Goal: Task Accomplishment & Management: Manage account settings

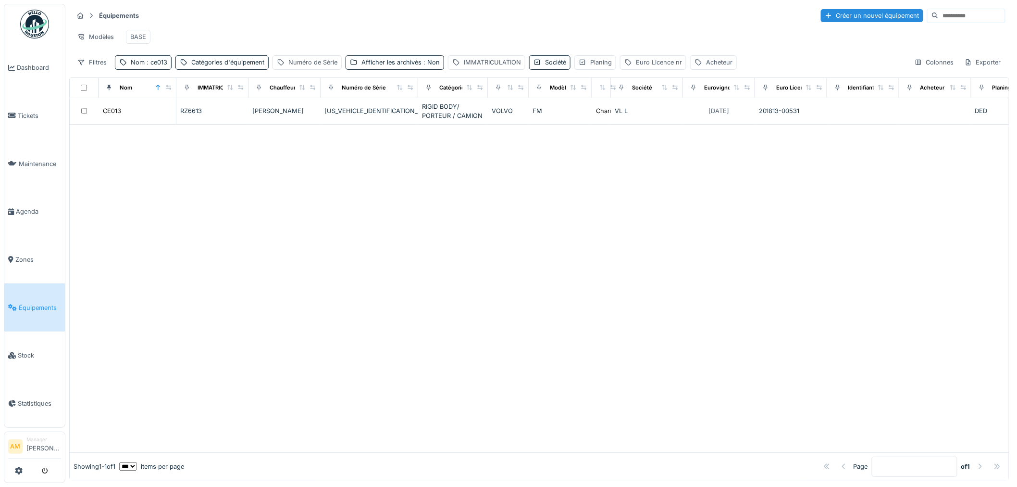
drag, startPoint x: 352, startPoint y: 381, endPoint x: 246, endPoint y: 227, distance: 186.7
click at [347, 328] on div at bounding box center [539, 288] width 939 height 327
click at [157, 66] on span ": ce013" at bounding box center [156, 62] width 23 height 7
drag, startPoint x: 160, startPoint y: 119, endPoint x: 0, endPoint y: 135, distance: 160.4
click at [0, 131] on body "Dashboard Tickets Maintenance Agenda Zones Équipements Stock Statistiques AM Ma…" at bounding box center [508, 243] width 1017 height 487
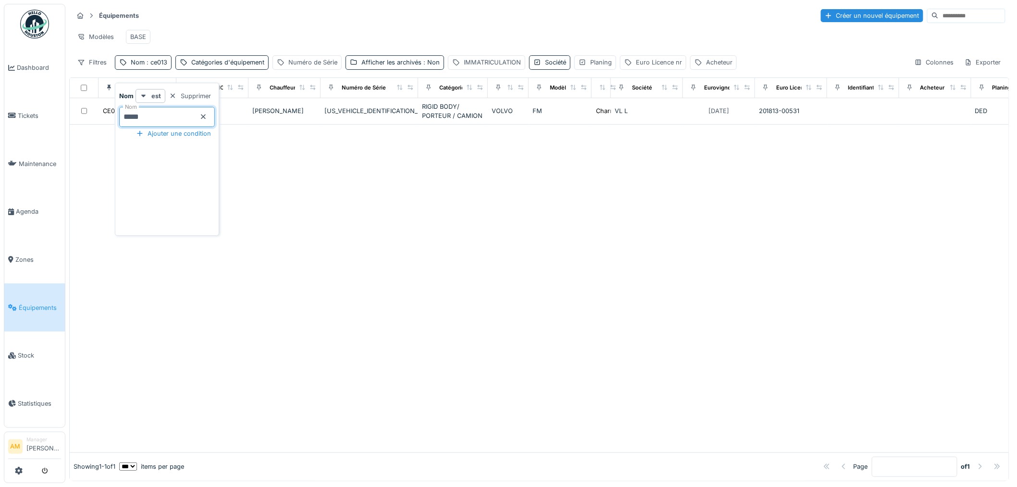
type input "*****"
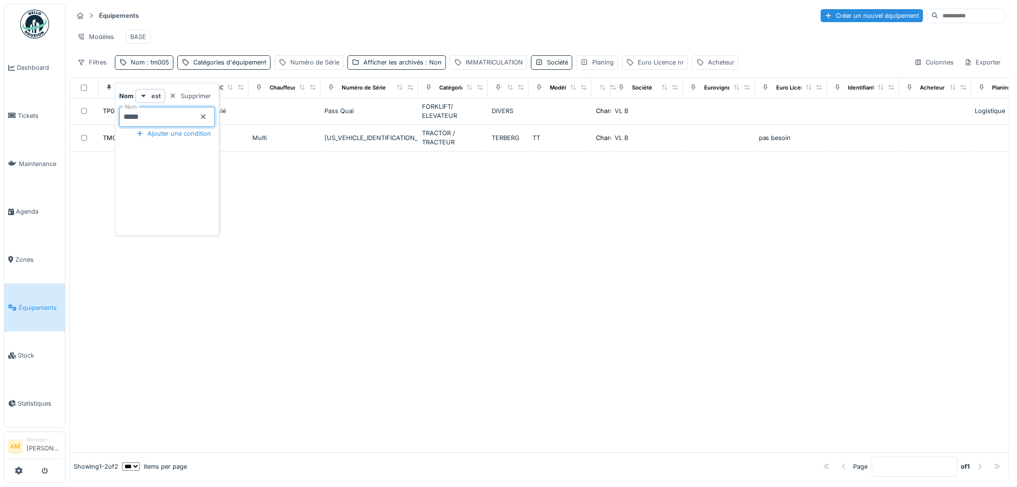
click at [500, 305] on div at bounding box center [539, 301] width 939 height 300
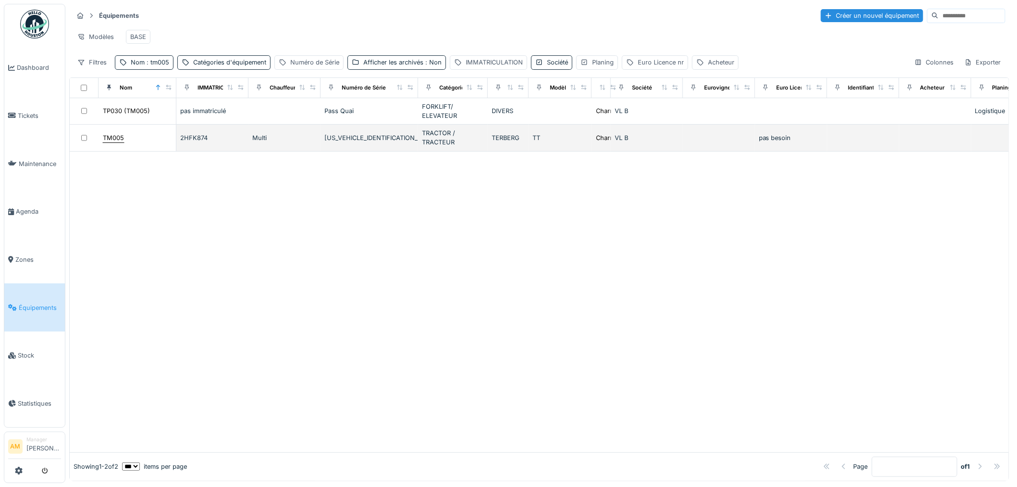
click at [119, 142] on div "TM005" at bounding box center [113, 137] width 21 height 9
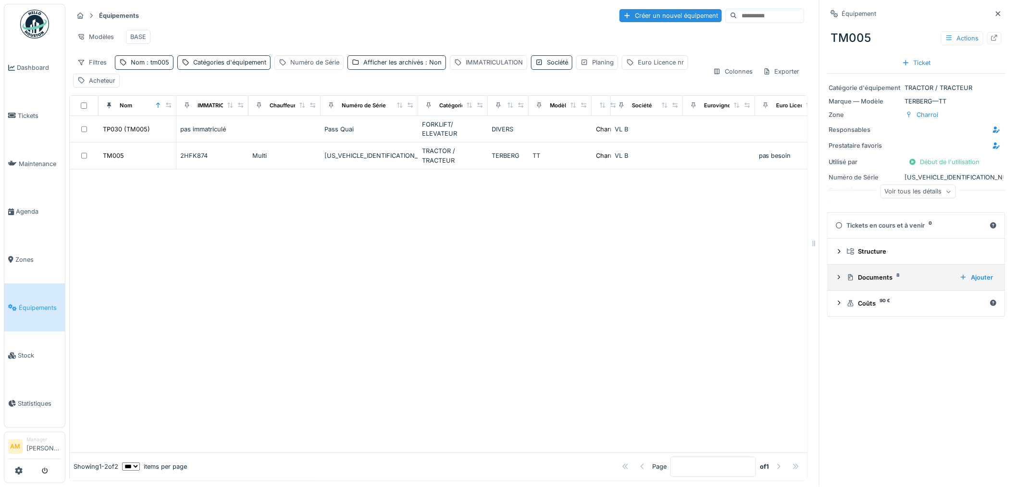
click at [500, 280] on icon at bounding box center [840, 277] width 8 height 6
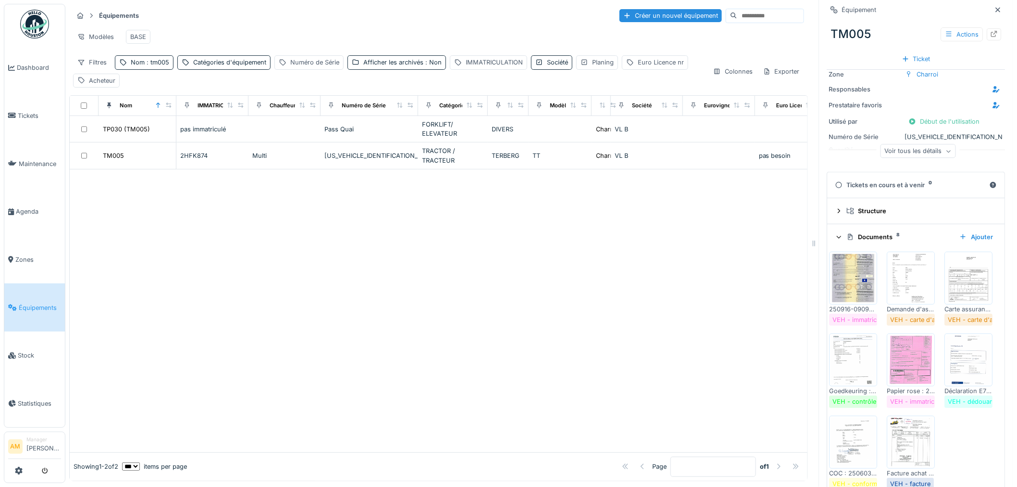
scroll to position [53, 0]
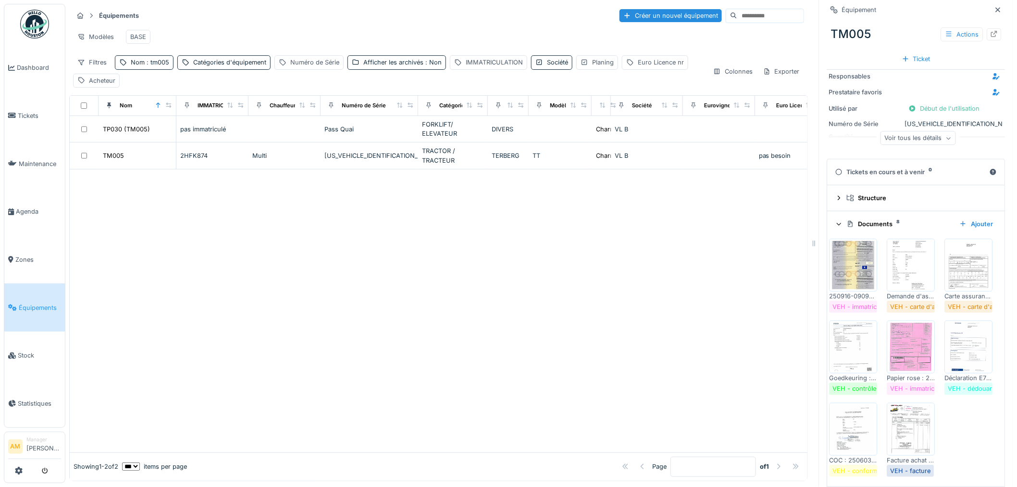
click at [500, 261] on img at bounding box center [853, 265] width 43 height 48
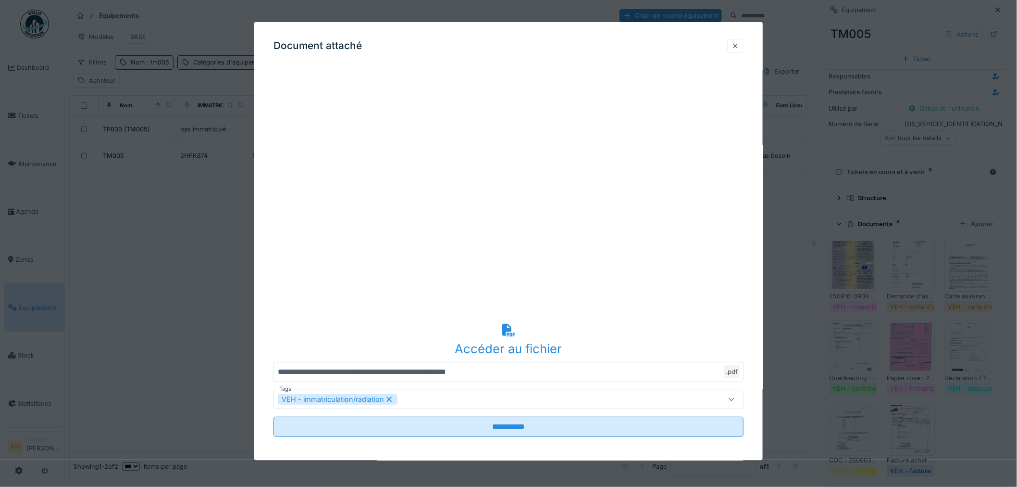
click at [500, 44] on div at bounding box center [736, 45] width 8 height 9
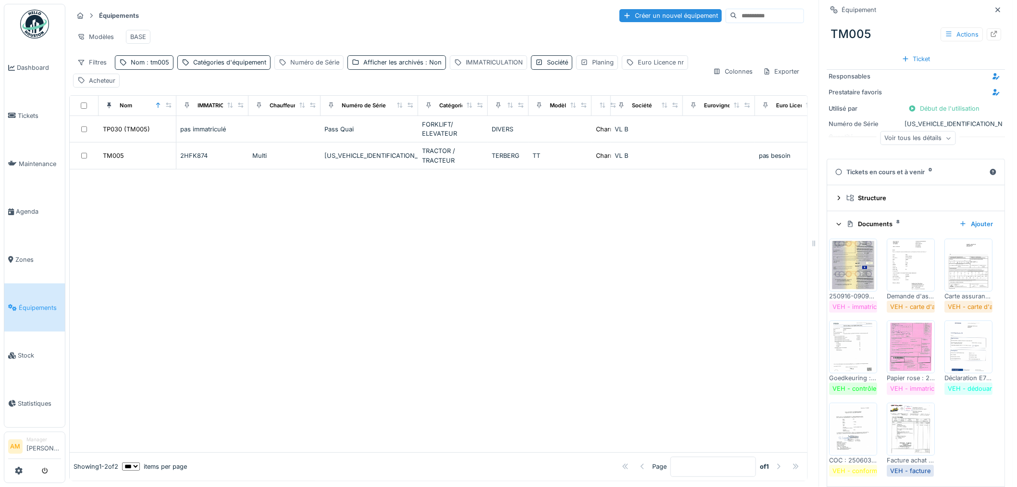
click at [500, 265] on img at bounding box center [853, 265] width 43 height 48
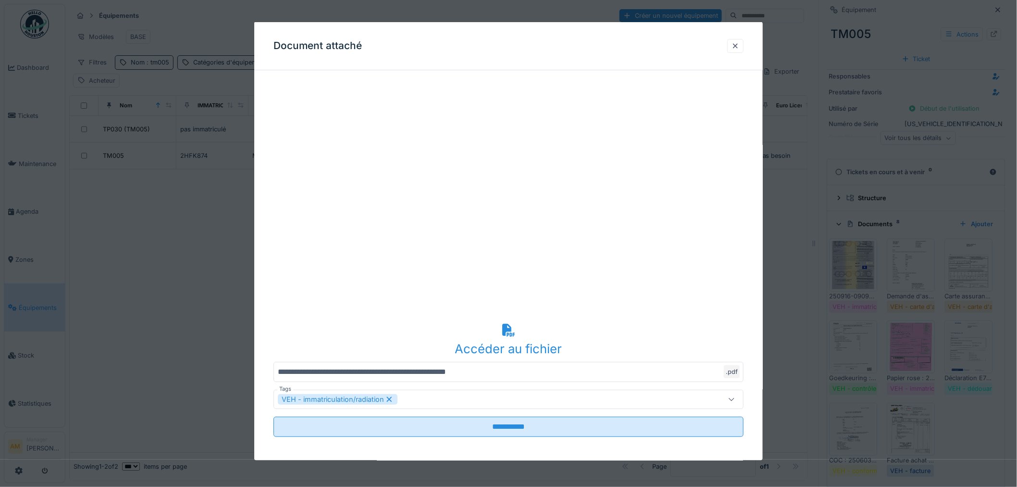
click at [500, 45] on div at bounding box center [736, 45] width 8 height 9
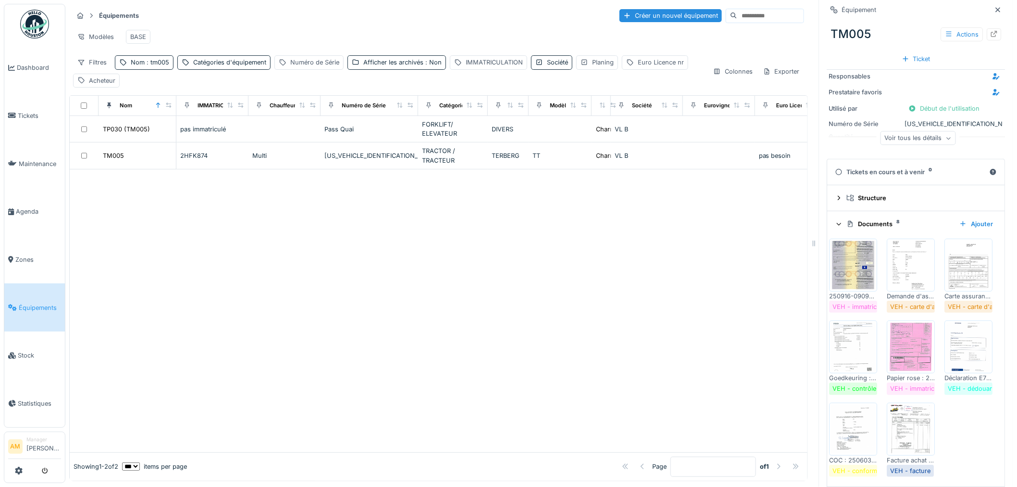
click at [500, 287] on img at bounding box center [911, 265] width 43 height 48
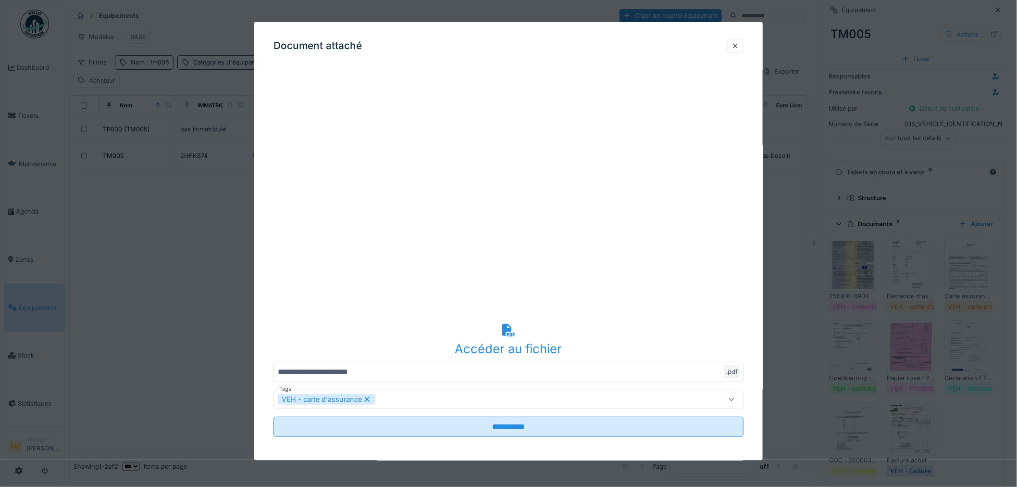
click at [500, 286] on div at bounding box center [508, 243] width 1017 height 487
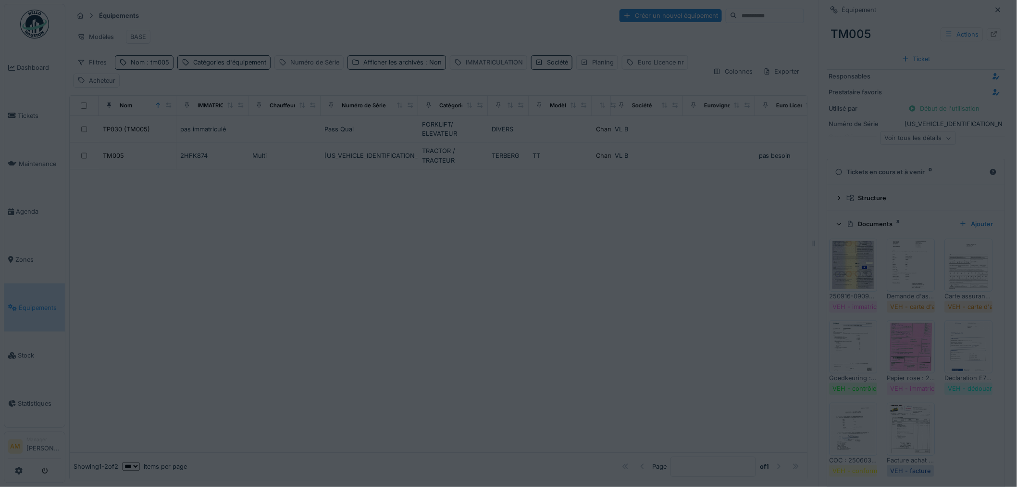
click at [500, 328] on img at bounding box center [853, 347] width 43 height 48
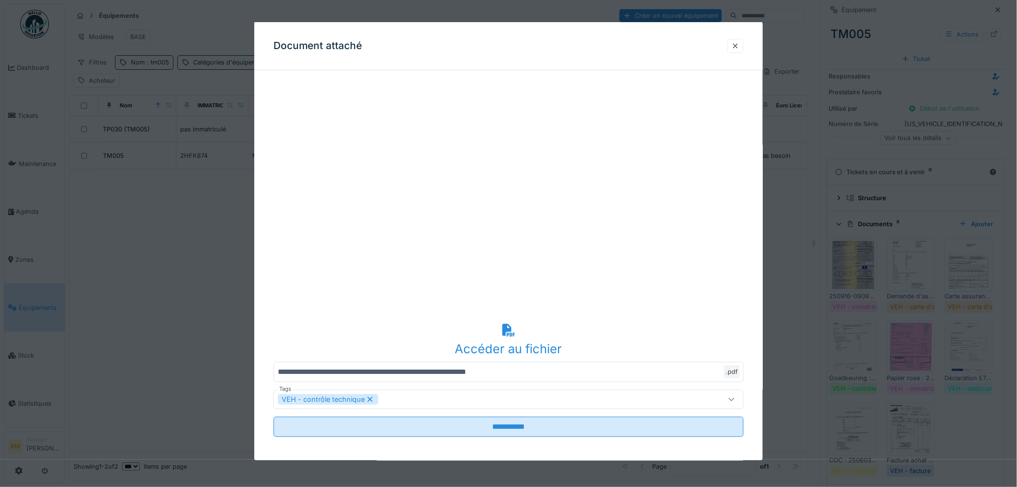
click at [500, 328] on div at bounding box center [508, 243] width 1017 height 487
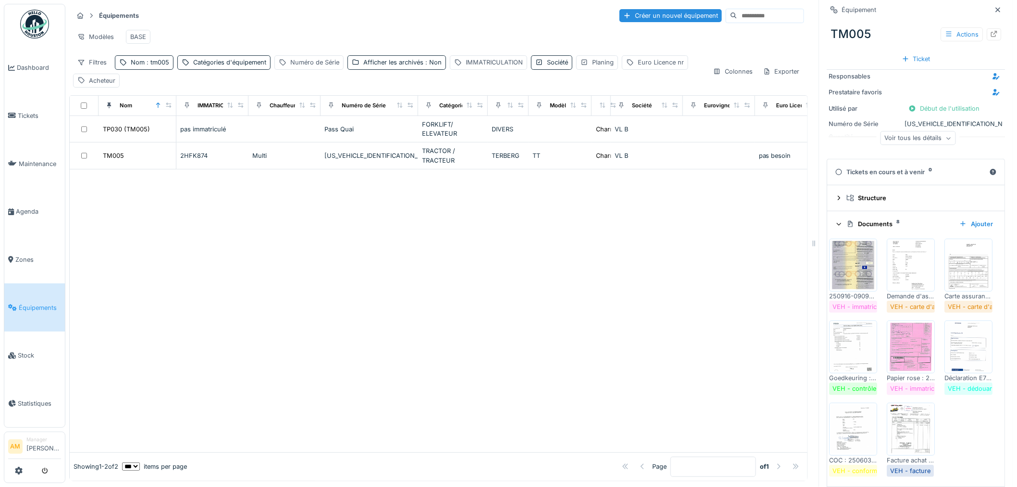
click at [500, 289] on img at bounding box center [969, 265] width 43 height 48
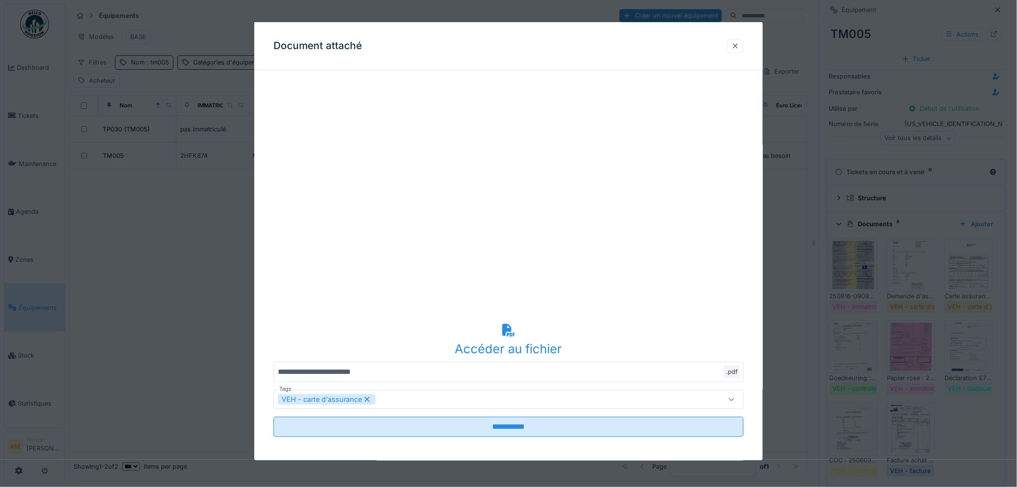
click at [500, 47] on div "Document attaché" at bounding box center [508, 46] width 509 height 48
click at [500, 39] on div at bounding box center [735, 45] width 16 height 14
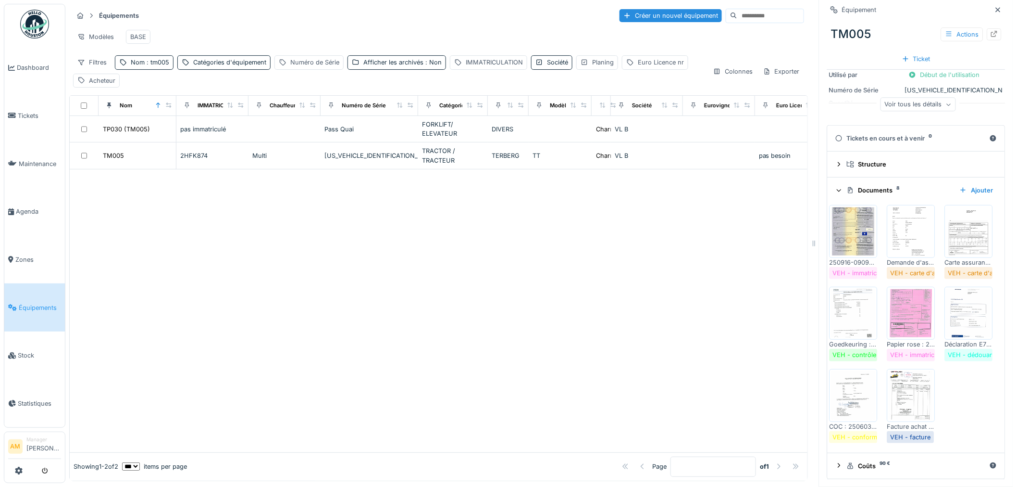
scroll to position [171, 0]
click at [500, 328] on img at bounding box center [853, 395] width 43 height 48
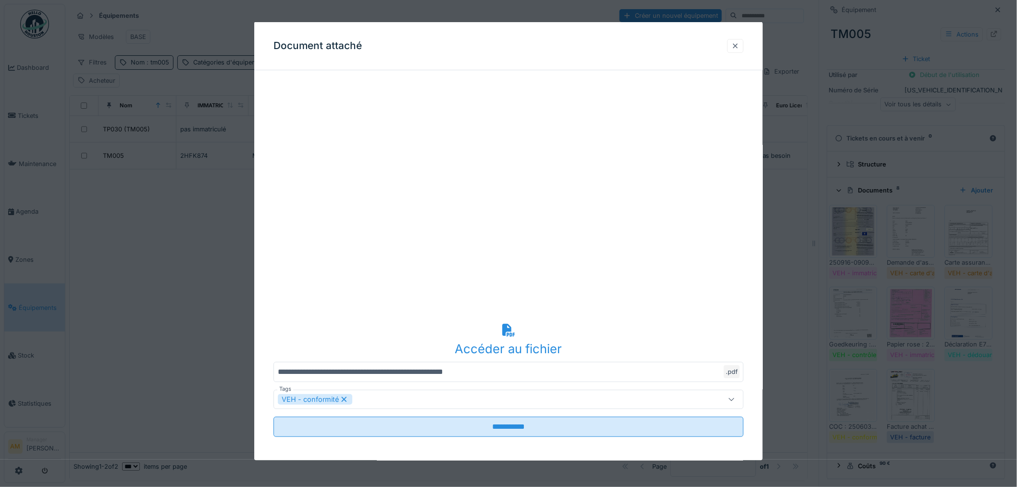
click at [500, 40] on div at bounding box center [735, 45] width 16 height 14
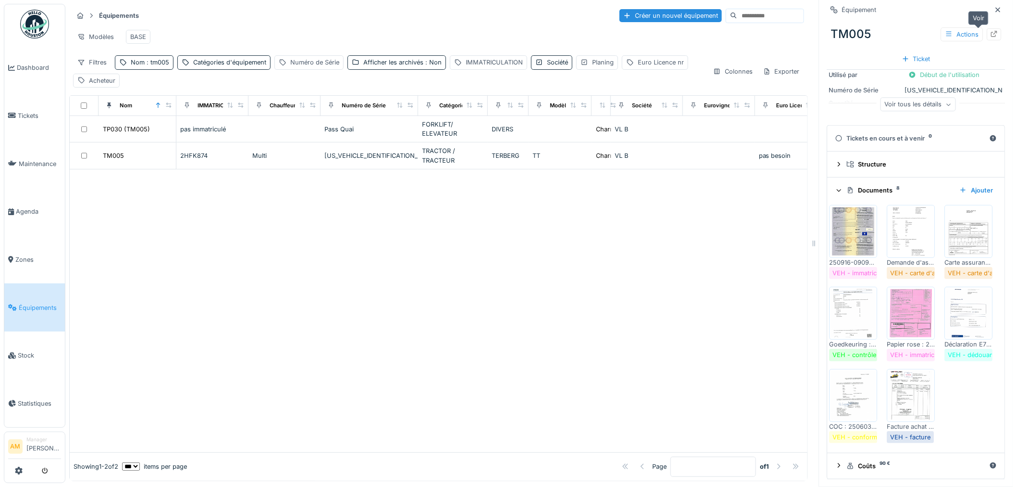
click at [500, 30] on div at bounding box center [995, 34] width 8 height 9
click at [230, 246] on div at bounding box center [439, 310] width 738 height 283
click at [316, 328] on div at bounding box center [439, 310] width 738 height 283
click at [450, 325] on div at bounding box center [439, 310] width 738 height 283
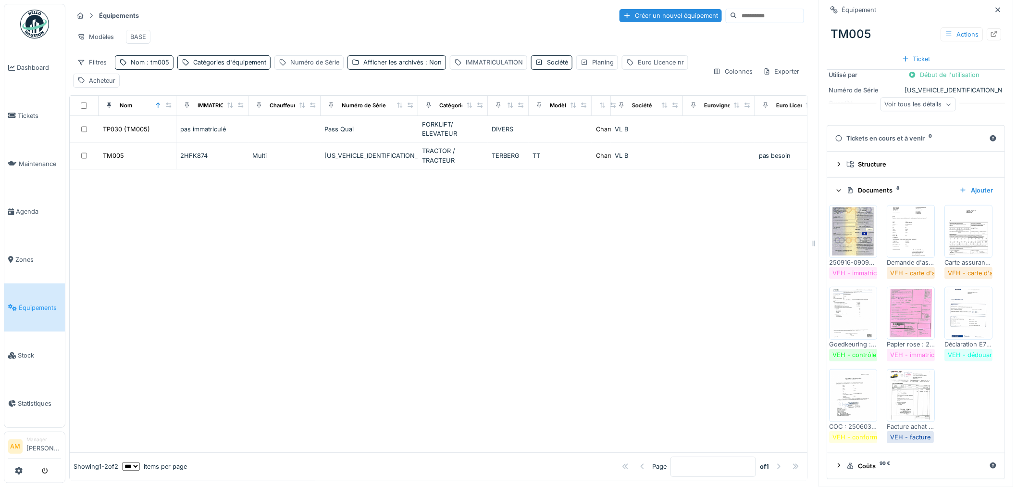
click at [279, 278] on div at bounding box center [439, 310] width 738 height 283
click at [237, 279] on div at bounding box center [439, 310] width 738 height 283
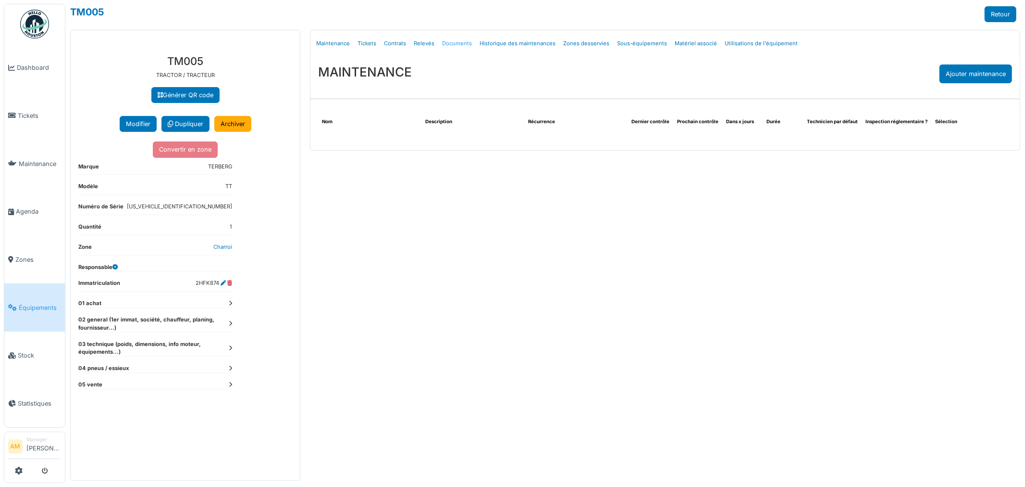
click at [444, 45] on link "Documents" at bounding box center [456, 43] width 37 height 23
click at [429, 57] on div "MAINTENANCE Ajouter maintenance" at bounding box center [666, 74] width 710 height 34
select select "***"
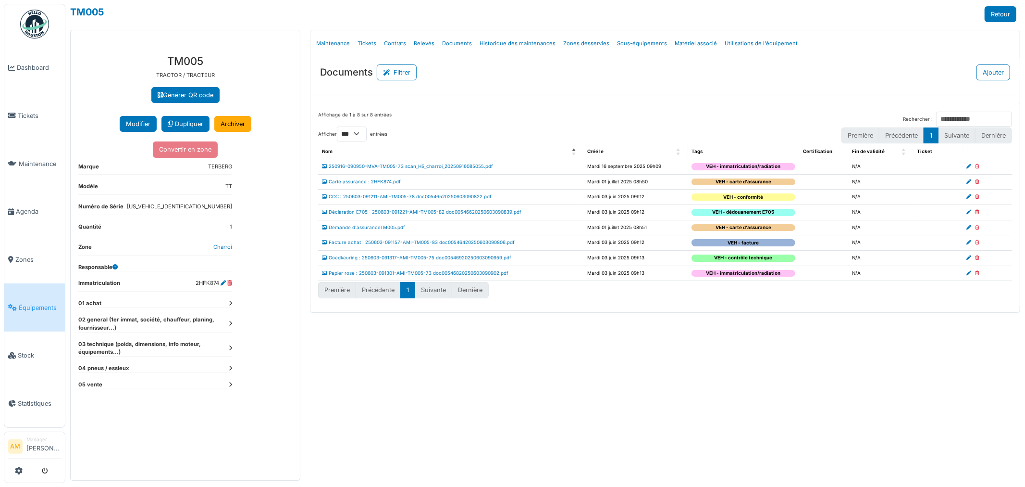
click at [977, 167] on icon at bounding box center [977, 166] width 4 height 5
select select "***"
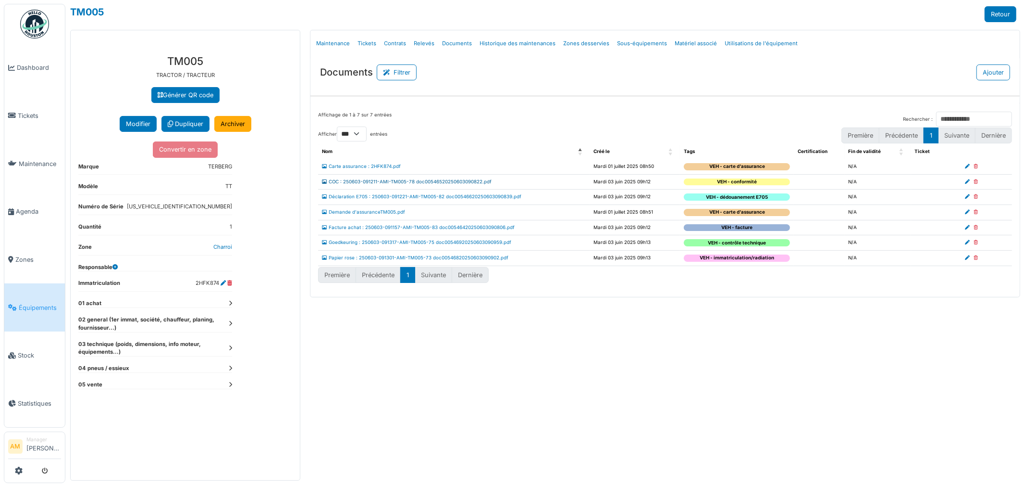
click at [400, 183] on link "COC : 250603-091211-AMI-TM005-78 doc00546520250603090822.pdf" at bounding box center [407, 181] width 170 height 5
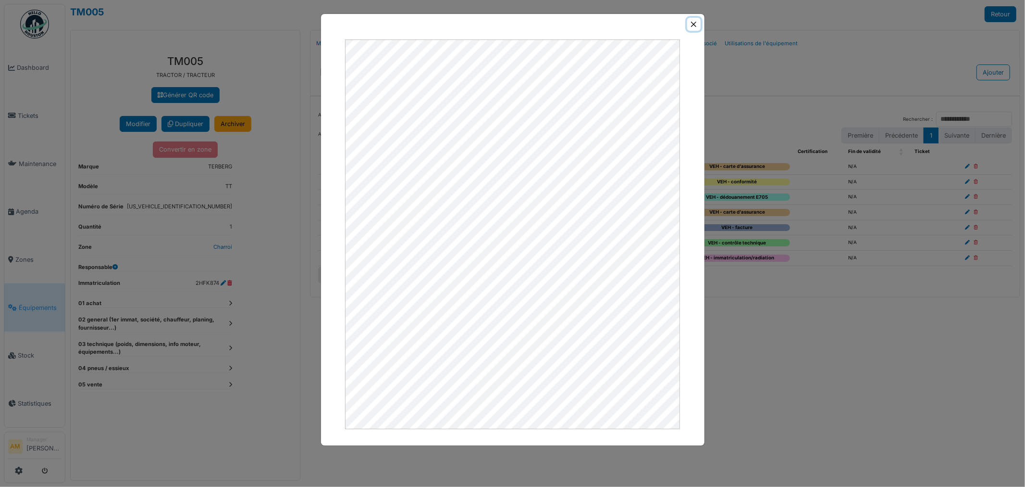
click at [691, 26] on button "Close" at bounding box center [693, 24] width 13 height 13
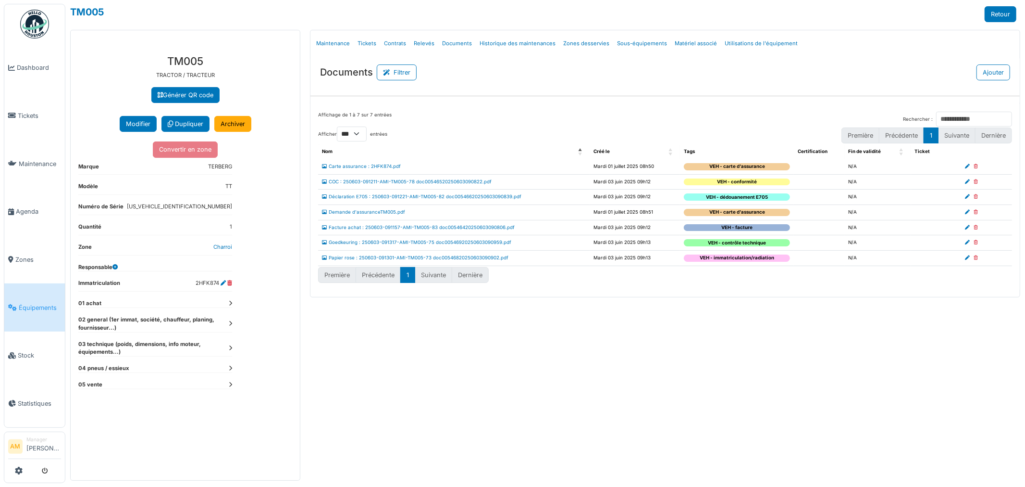
click at [729, 243] on div "VEH - contrôle technique" at bounding box center [737, 242] width 106 height 7
click at [435, 239] on td "Goedkeuring : 250603-091317-AMI-TM005-75 doc00546920250603090959.pdf" at bounding box center [454, 242] width 272 height 15
click at [435, 245] on link "Goedkeuring : 250603-091317-AMI-TM005-75 doc00546920250603090959.pdf" at bounding box center [416, 241] width 189 height 5
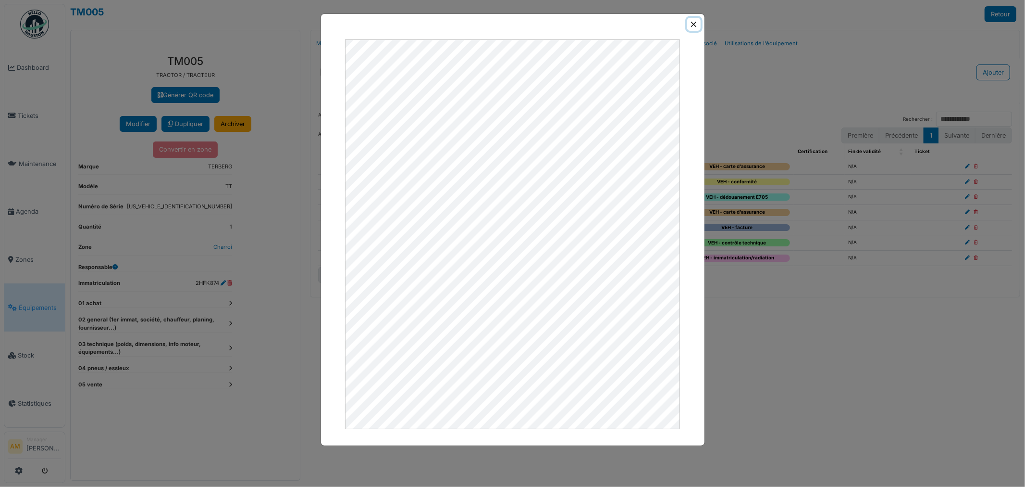
click at [695, 25] on button "Close" at bounding box center [693, 24] width 13 height 13
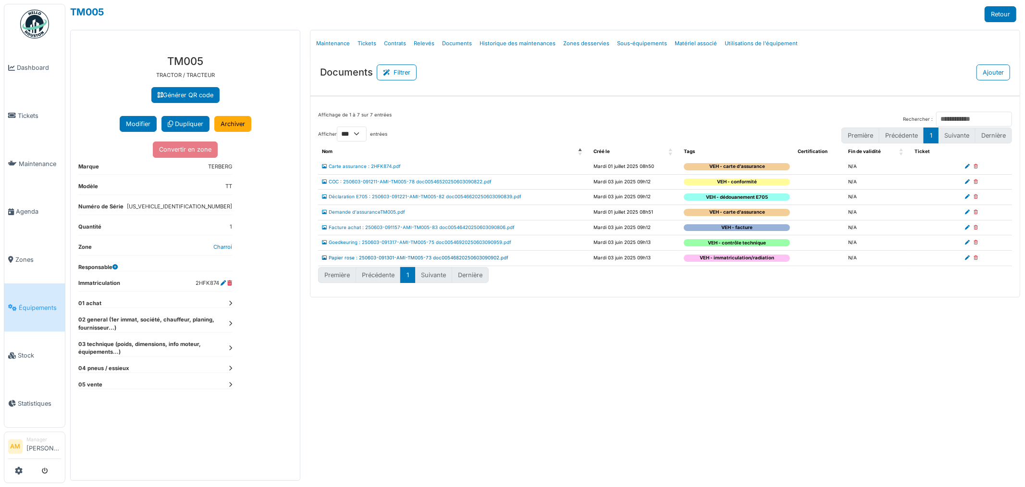
click at [382, 257] on link "Papier rose : 250603-091301-AMI-TM005-73 doc00546820250603090902.pdf" at bounding box center [415, 257] width 187 height 5
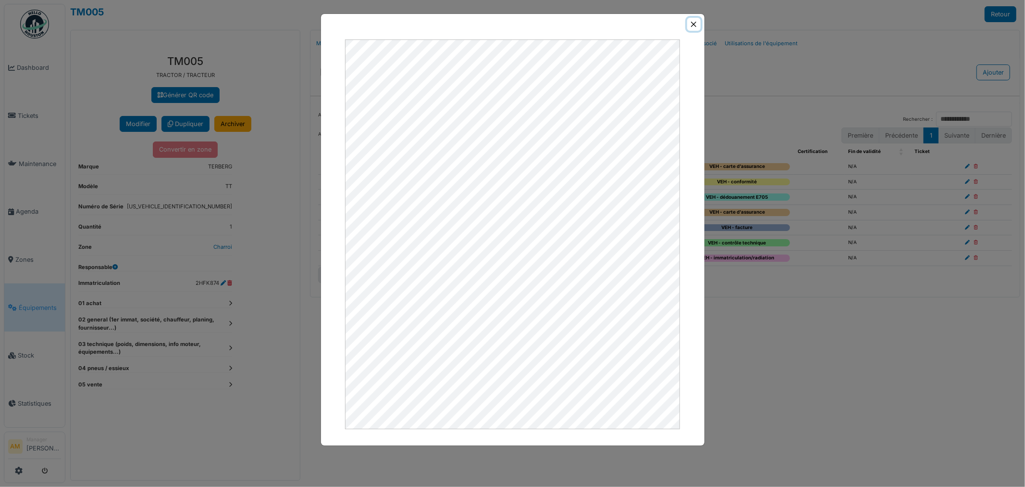
click at [695, 23] on button "Close" at bounding box center [693, 24] width 13 height 13
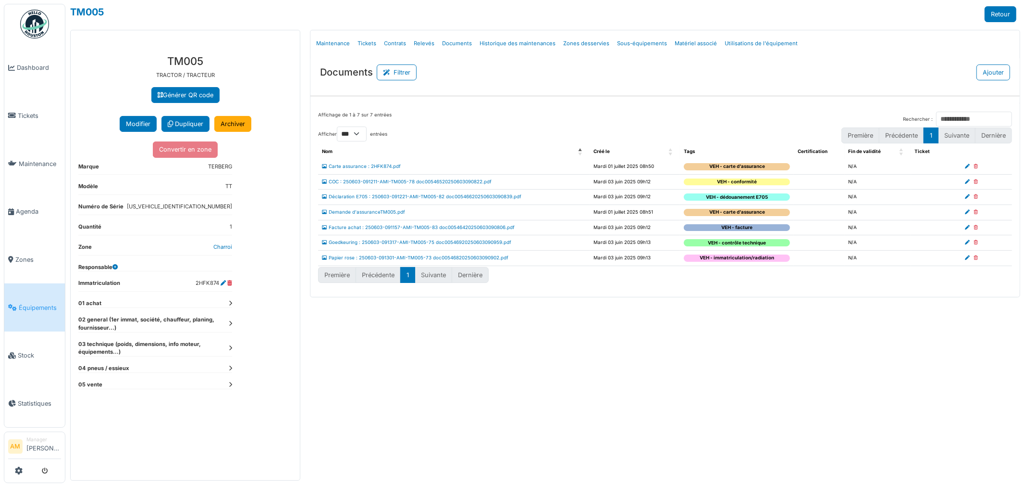
click at [228, 308] on dl "01 achat" at bounding box center [155, 303] width 154 height 9
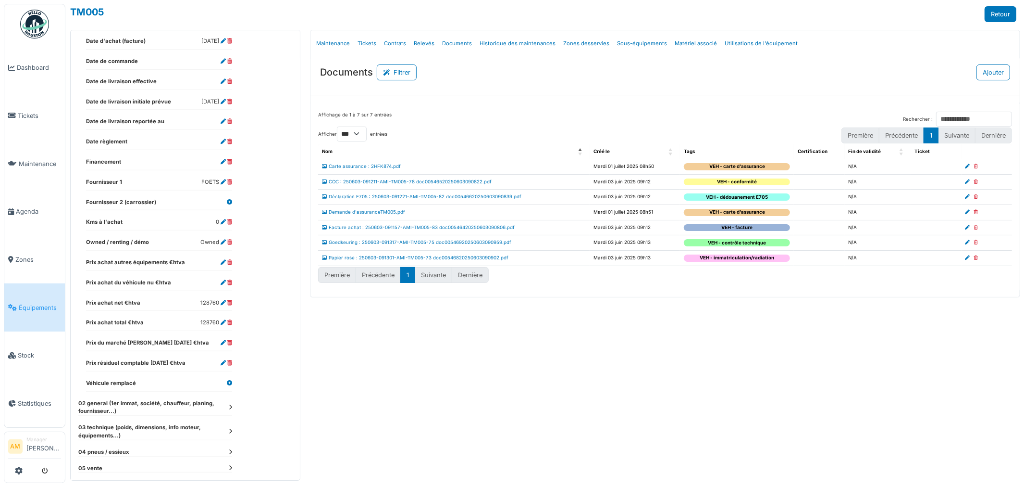
scroll to position [348, 0]
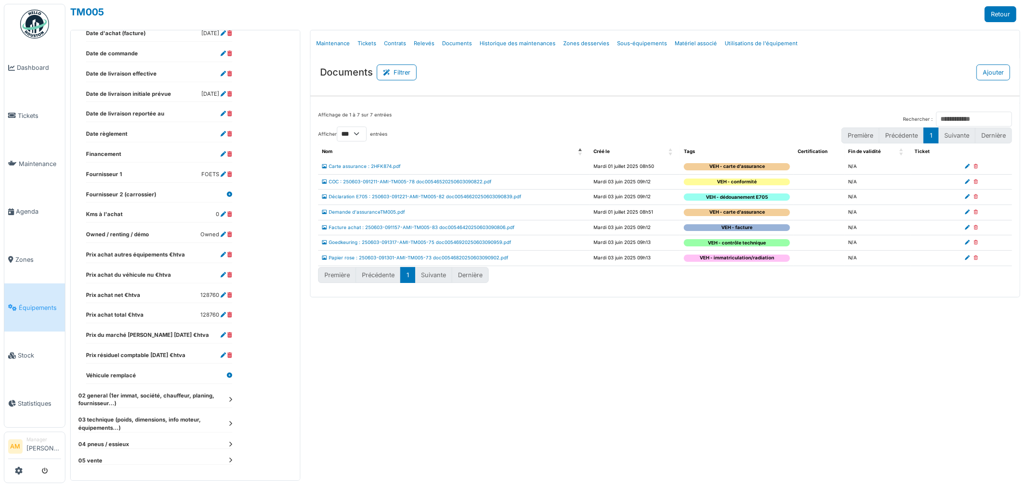
click at [231, 398] on icon at bounding box center [230, 399] width 3 height 5
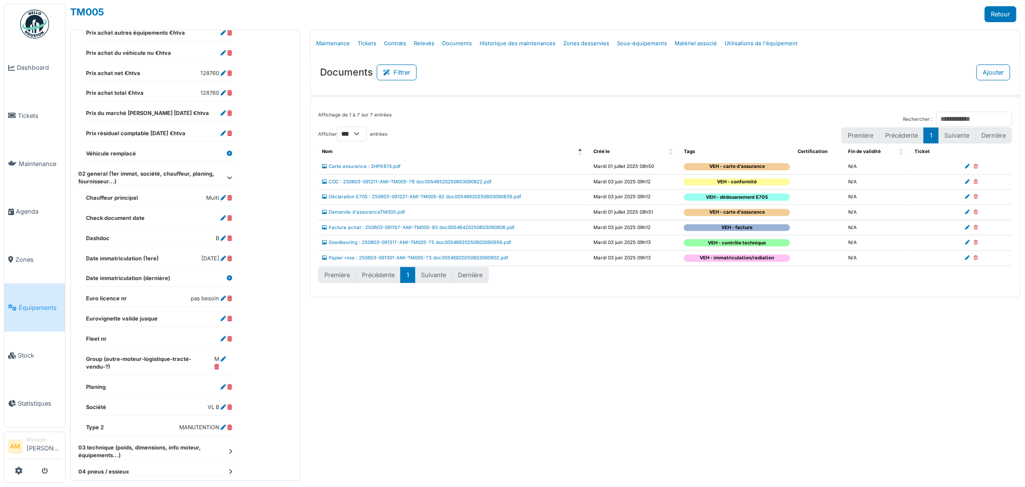
scroll to position [589, 0]
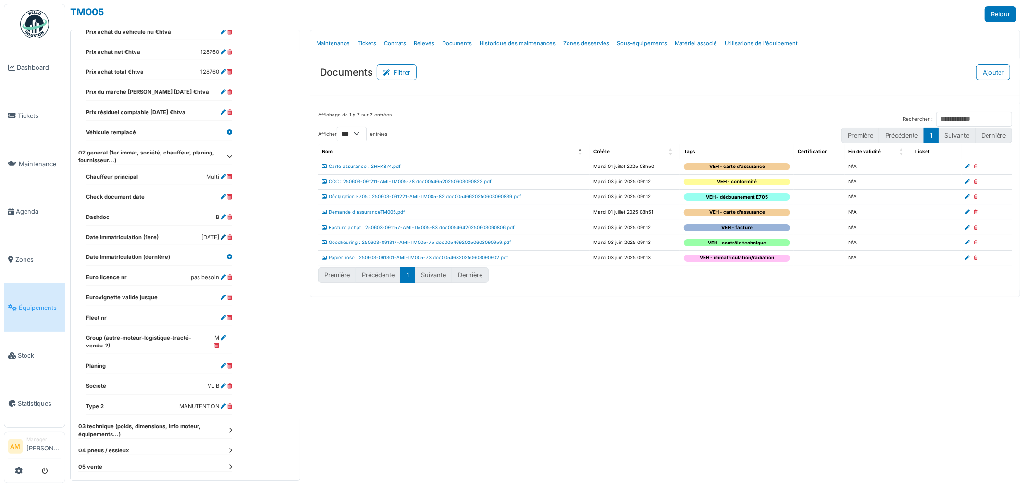
click at [221, 237] on icon at bounding box center [223, 237] width 5 height 5
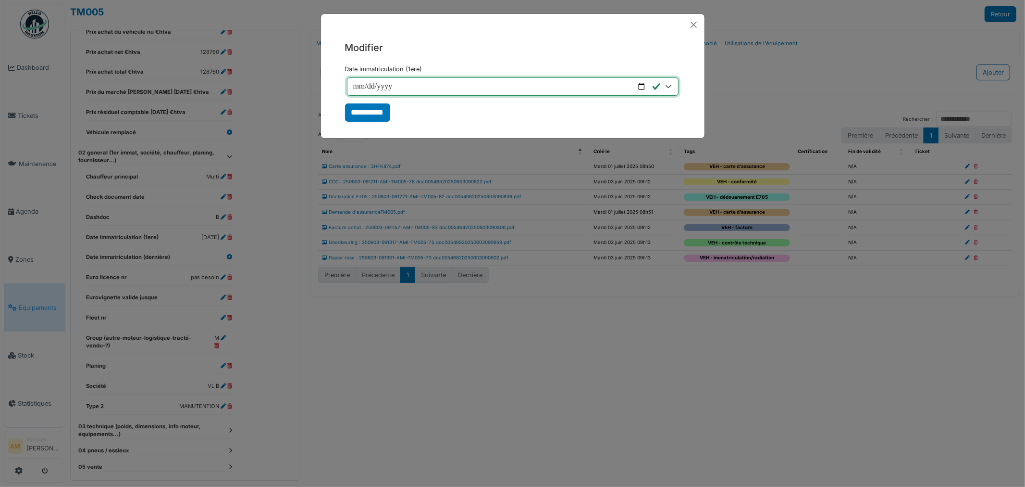
click at [360, 87] on input "**********" at bounding box center [513, 86] width 332 height 18
type input "**********"
click at [367, 114] on input "**********" at bounding box center [367, 112] width 45 height 18
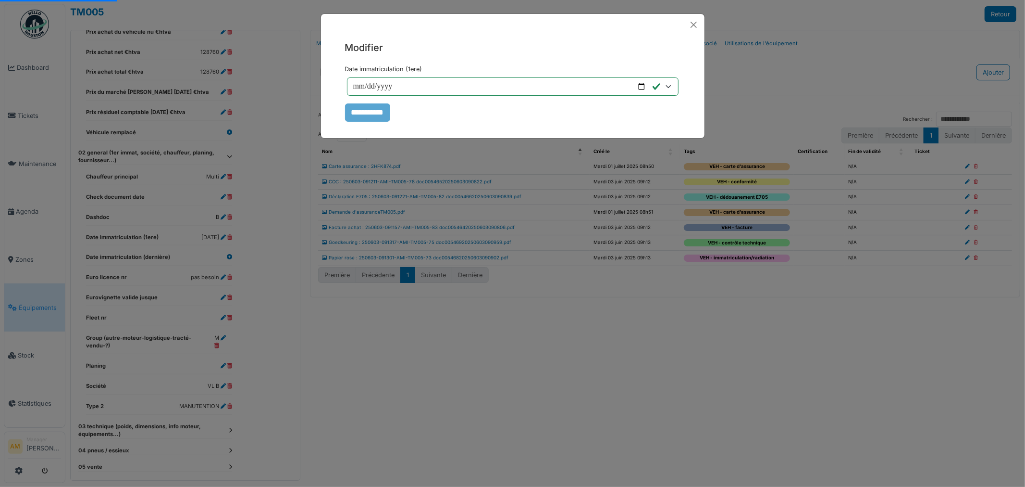
select select "***"
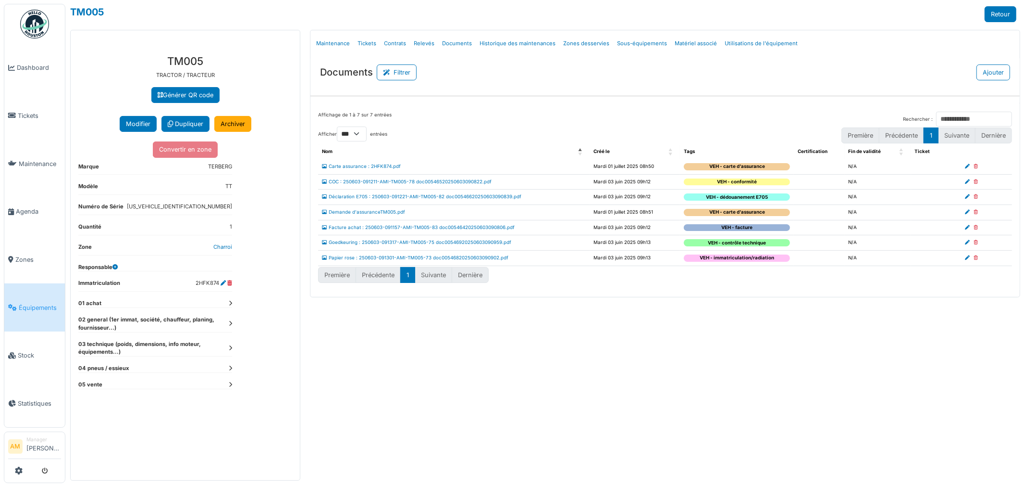
click at [230, 349] on icon at bounding box center [230, 347] width 3 height 5
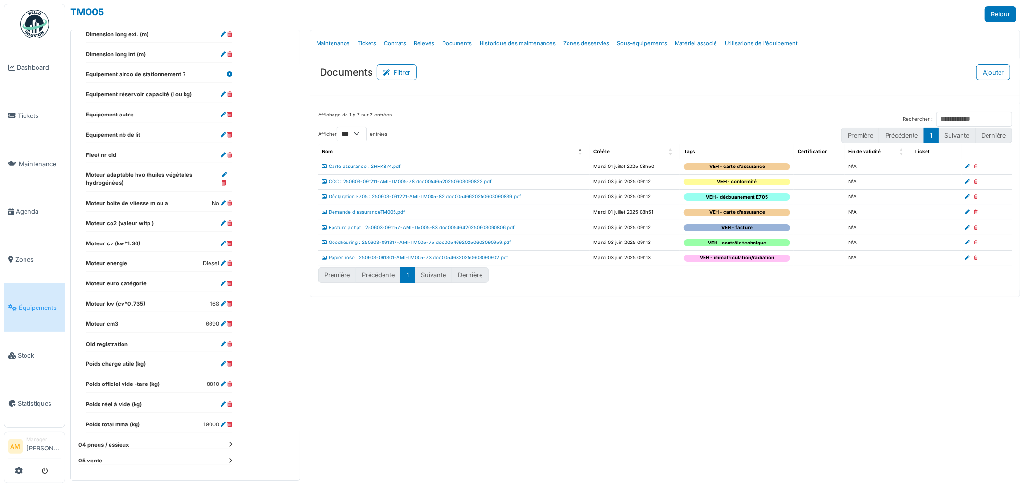
scroll to position [456, 0]
click at [224, 323] on icon at bounding box center [223, 323] width 5 height 5
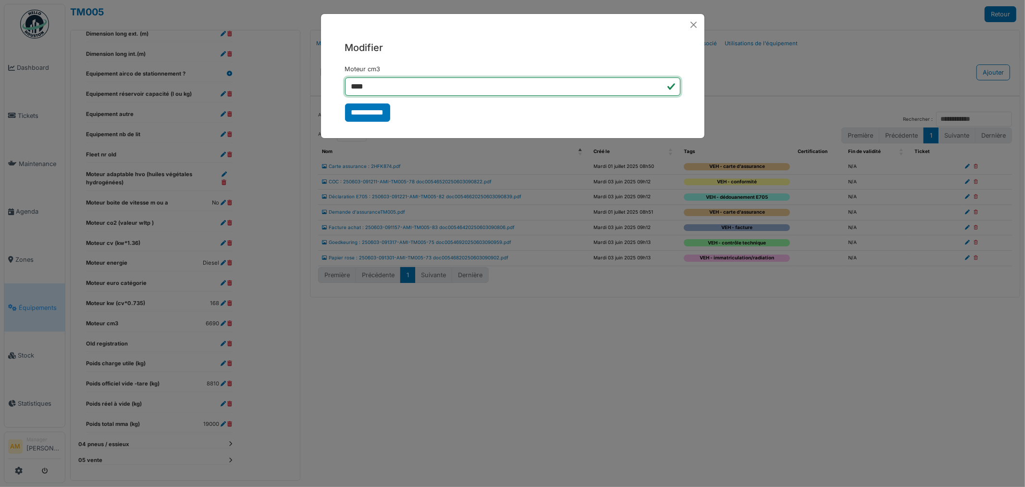
drag, startPoint x: 413, startPoint y: 84, endPoint x: 257, endPoint y: 81, distance: 156.3
click at [265, 81] on div "**********" at bounding box center [512, 243] width 1025 height 487
type input "****"
click at [373, 111] on input "**********" at bounding box center [367, 112] width 45 height 18
select select "***"
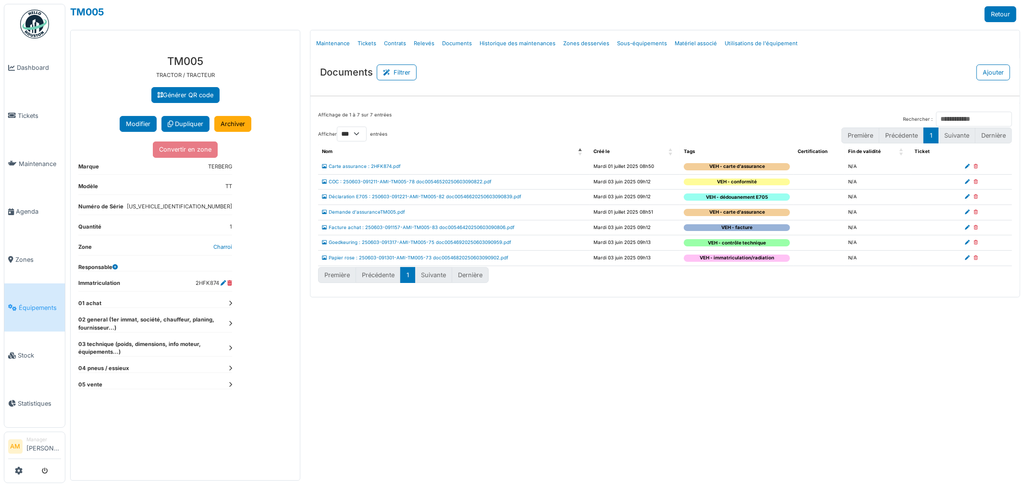
click at [232, 322] on div "**********" at bounding box center [185, 263] width 229 height 433
click at [229, 324] on icon at bounding box center [230, 323] width 3 height 5
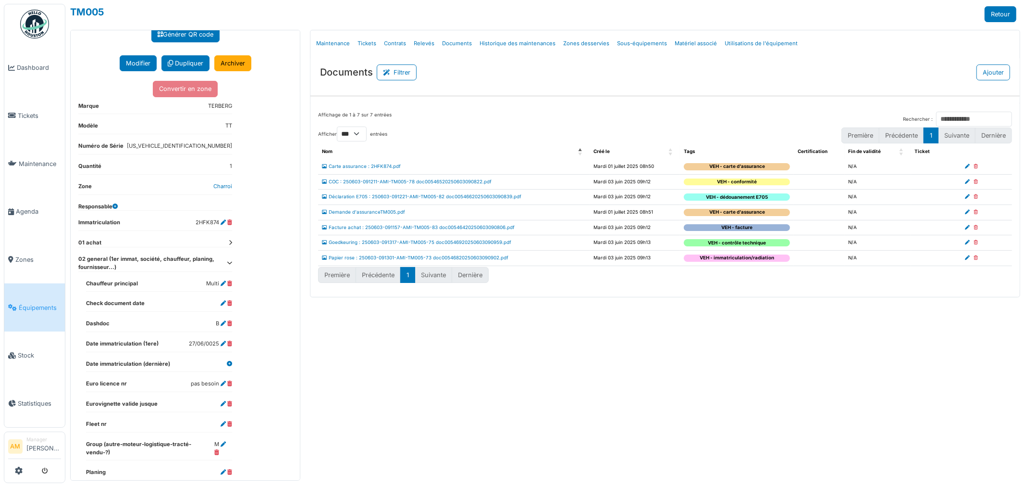
scroll to position [166, 0]
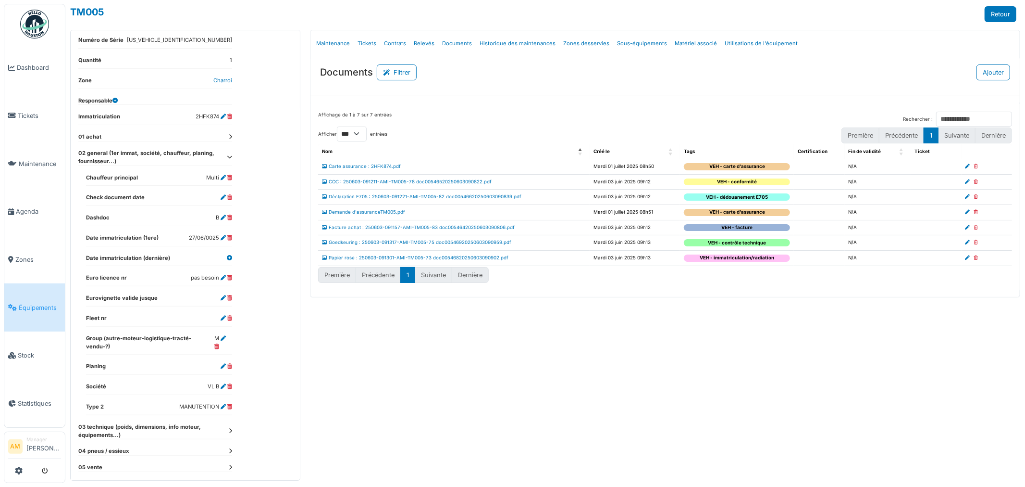
click at [230, 428] on icon at bounding box center [230, 430] width 3 height 5
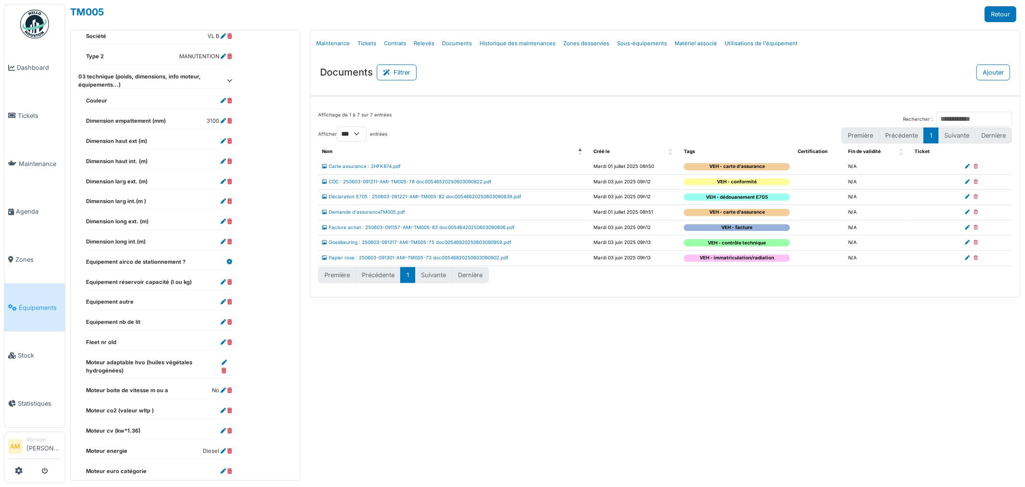
scroll to position [698, 0]
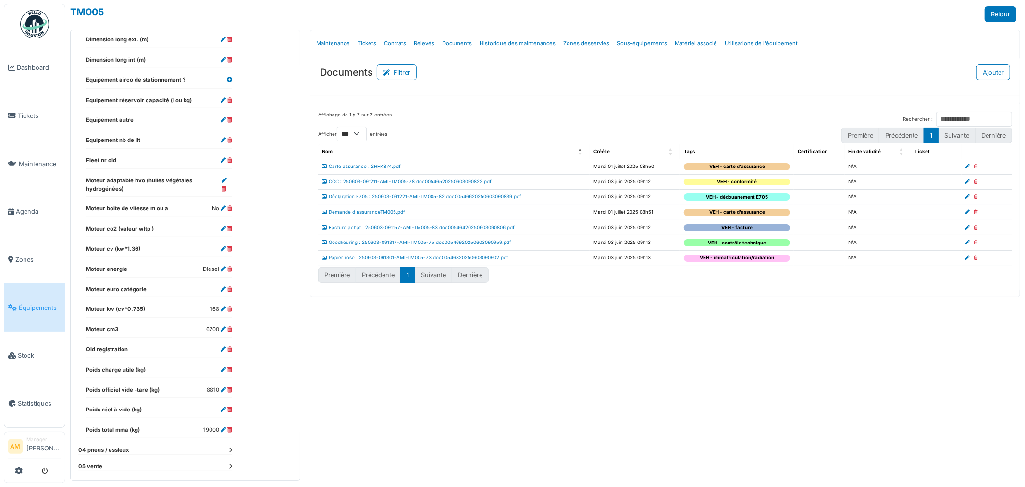
click at [228, 446] on dt "04 pneus / essieux" at bounding box center [155, 450] width 154 height 8
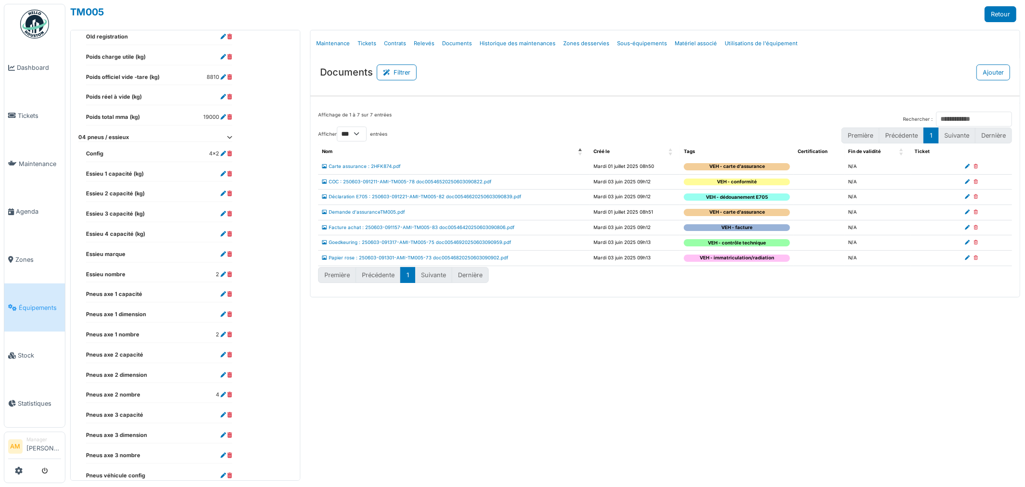
scroll to position [1040, 0]
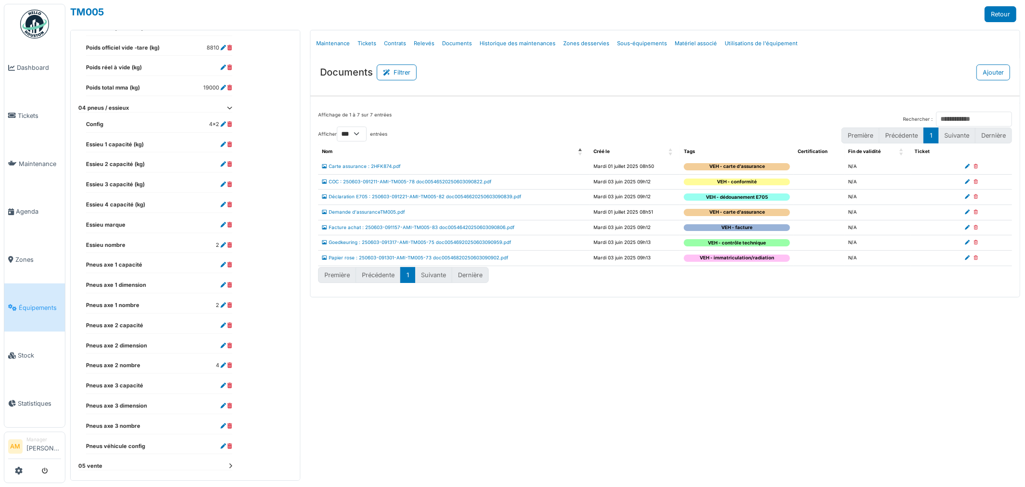
click at [506, 387] on div "Menu [GEOGRAPHIC_DATA] Maintenance Tickets Contrats Relevés Documents Historiqu…" at bounding box center [665, 255] width 720 height 450
drag, startPoint x: 652, startPoint y: 445, endPoint x: 684, endPoint y: 392, distance: 61.4
click at [655, 435] on div "Menu [GEOGRAPHIC_DATA] Maintenance Tickets Contrats Relevés Documents Historiqu…" at bounding box center [665, 255] width 720 height 450
click at [633, 340] on div "Menu [GEOGRAPHIC_DATA] Maintenance Tickets Contrats Relevés Documents Historiqu…" at bounding box center [665, 255] width 720 height 450
click at [527, 416] on div "Menu [GEOGRAPHIC_DATA] Maintenance Tickets Contrats Relevés Documents Historiqu…" at bounding box center [665, 255] width 720 height 450
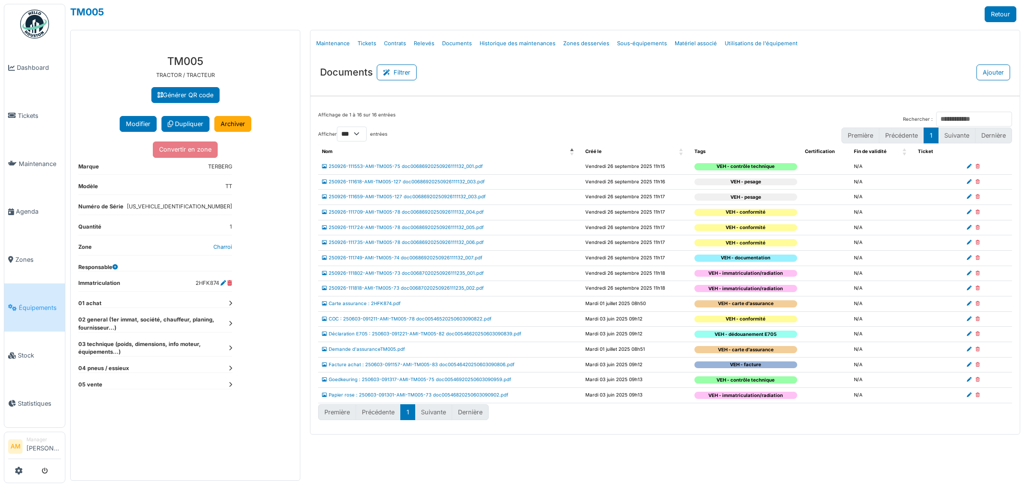
select select "***"
click at [411, 275] on link "250926-111802-AMI-TM005-73 doc00687020250926111235_001.pdf" at bounding box center [403, 272] width 162 height 5
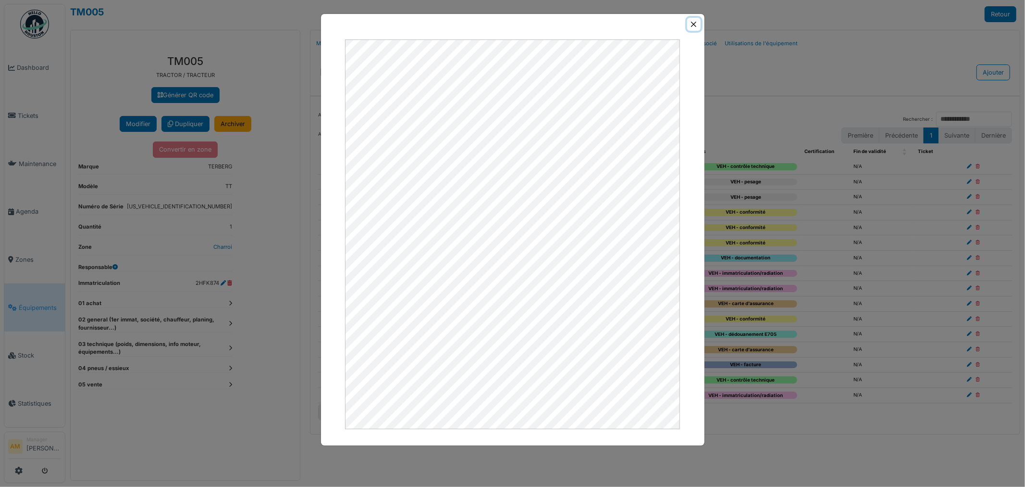
click at [695, 22] on button "Close" at bounding box center [693, 24] width 13 height 13
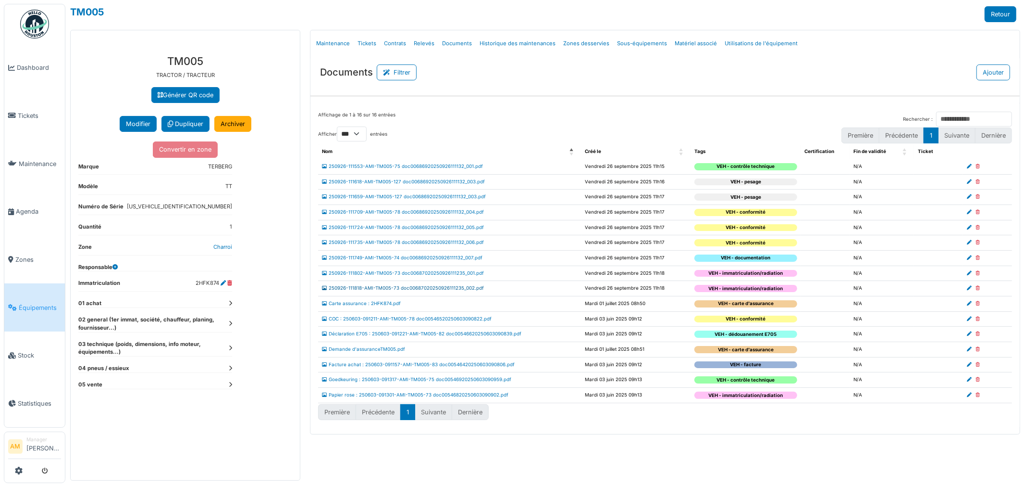
click at [385, 289] on link "250926-111818-AMI-TM005-73 doc00687020250926111235_002.pdf" at bounding box center [403, 287] width 162 height 5
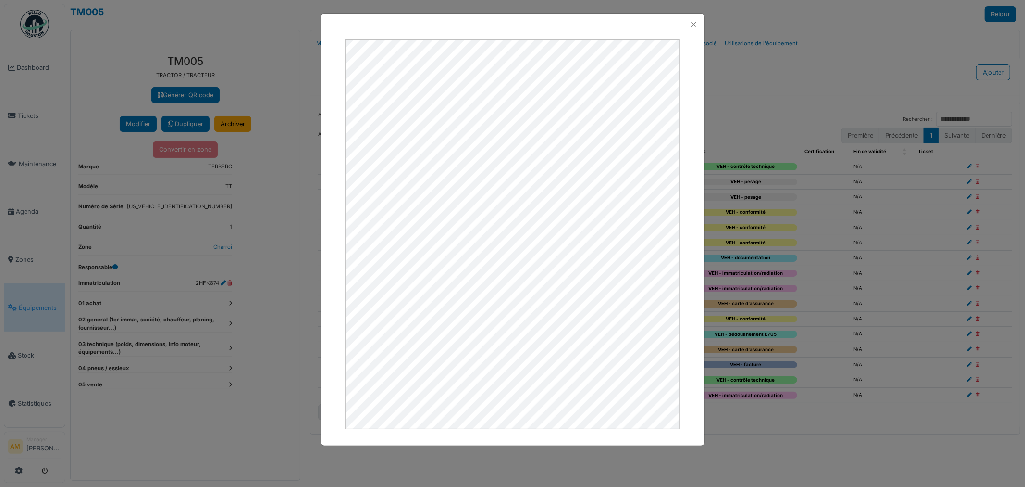
drag, startPoint x: 810, startPoint y: 472, endPoint x: 678, endPoint y: 415, distance: 143.9
click at [809, 470] on div at bounding box center [512, 243] width 1025 height 487
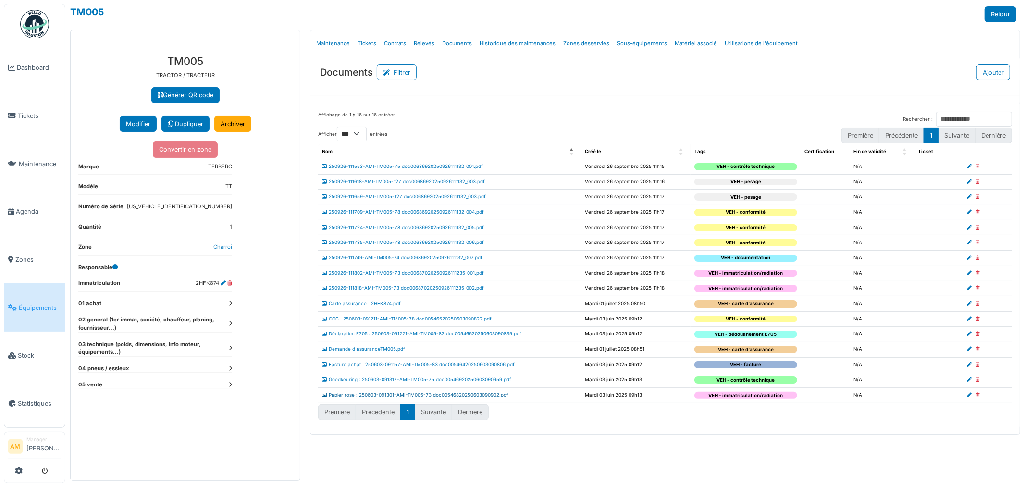
click at [434, 397] on link "Papier rose : 250603-091301-AMI-TM005-73 doc00546820250603090902.pdf" at bounding box center [415, 394] width 187 height 5
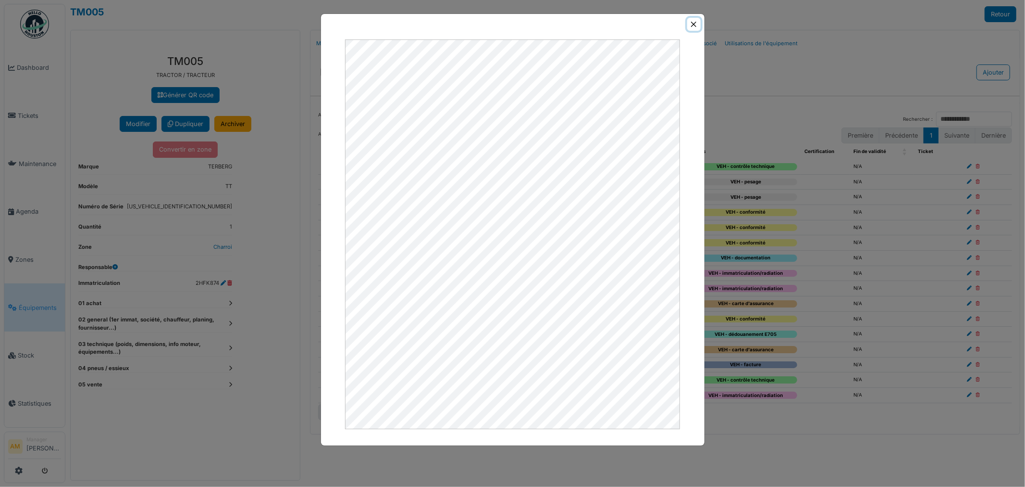
click at [693, 25] on button "Close" at bounding box center [693, 24] width 13 height 13
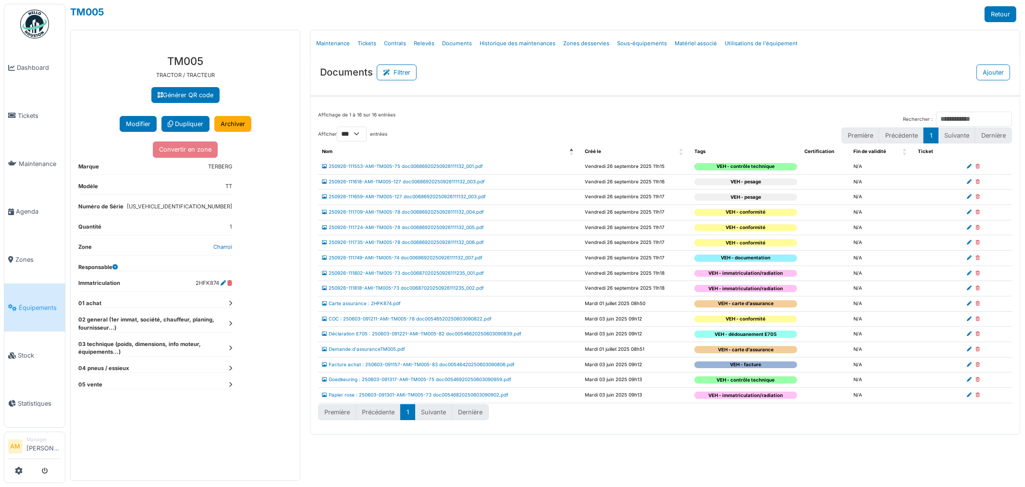
click at [655, 460] on div "Menu [GEOGRAPHIC_DATA] Maintenance Tickets Contrats Relevés Documents Historiqu…" at bounding box center [665, 255] width 720 height 450
click at [556, 78] on div "Documents Filtrer Ajouter" at bounding box center [666, 69] width 710 height 24
click at [602, 445] on div "Menu [GEOGRAPHIC_DATA] Maintenance Tickets Contrats Relevés Documents Historiqu…" at bounding box center [665, 255] width 720 height 450
click at [432, 182] on link "250926-111618-AMI-TM005-127 doc00686920250926111132_003.pdf" at bounding box center [403, 181] width 163 height 5
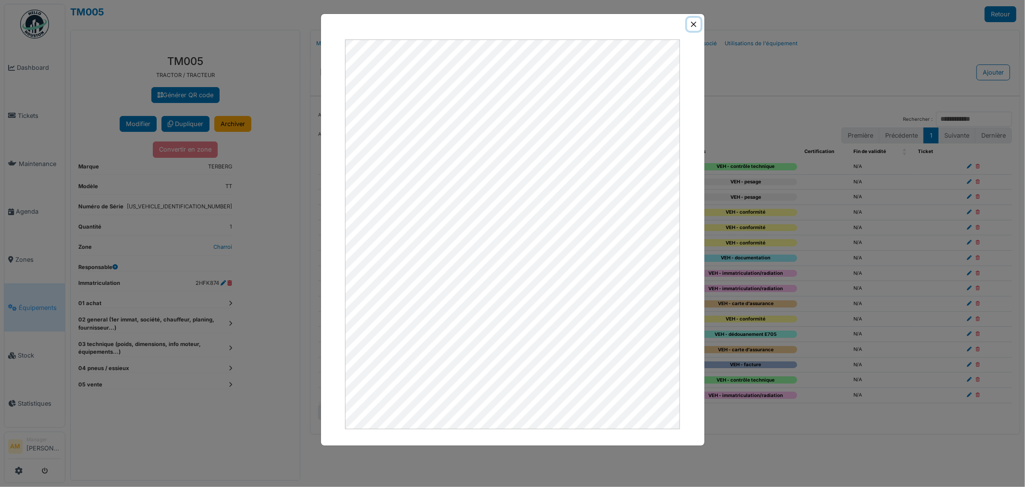
drag, startPoint x: 689, startPoint y: 22, endPoint x: 686, endPoint y: 33, distance: 11.3
click at [690, 22] on button "Close" at bounding box center [693, 24] width 13 height 13
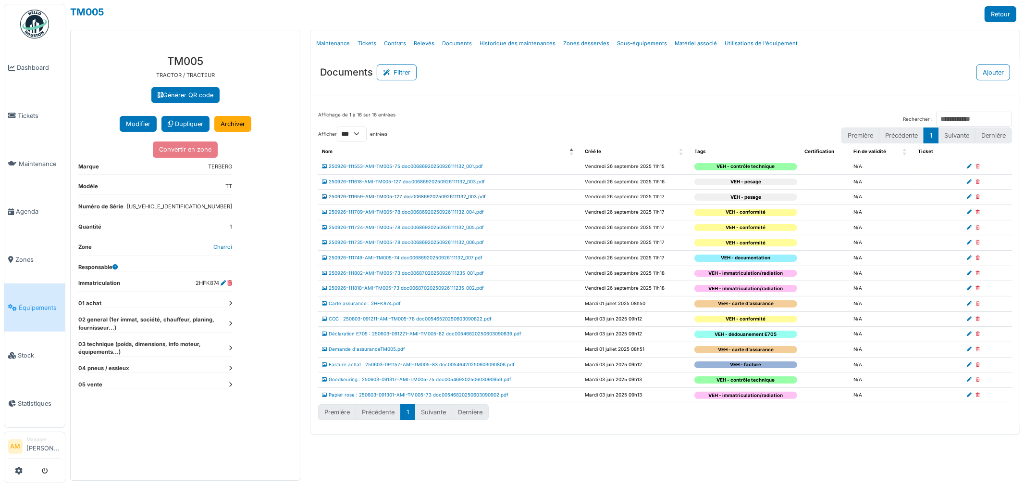
click at [390, 196] on link "250926-111659-AMI-TM005-127 doc00686920250926111132_003.pdf" at bounding box center [404, 196] width 164 height 5
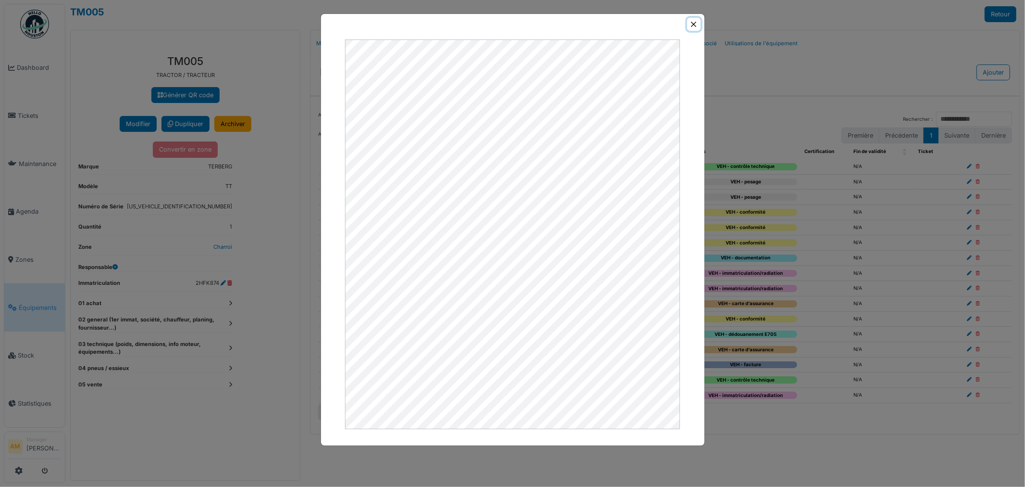
click at [691, 22] on button "Close" at bounding box center [693, 24] width 13 height 13
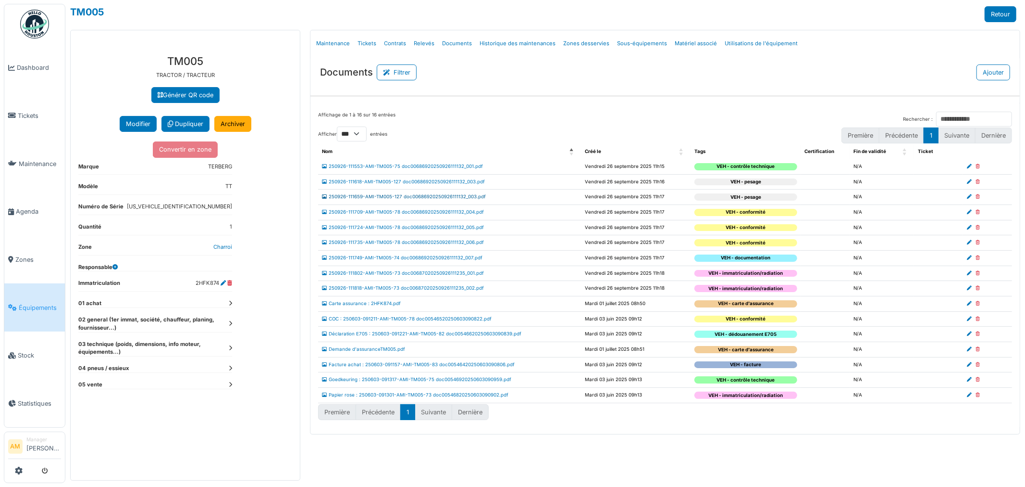
click at [416, 199] on link "250926-111659-AMI-TM005-127 doc00686920250926111132_003.pdf" at bounding box center [404, 196] width 164 height 5
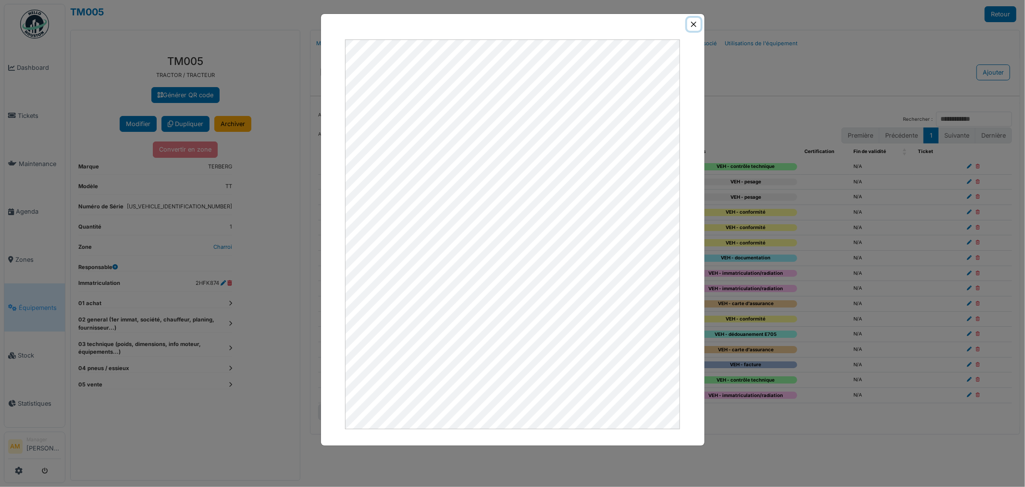
click at [692, 26] on button "Close" at bounding box center [693, 24] width 13 height 13
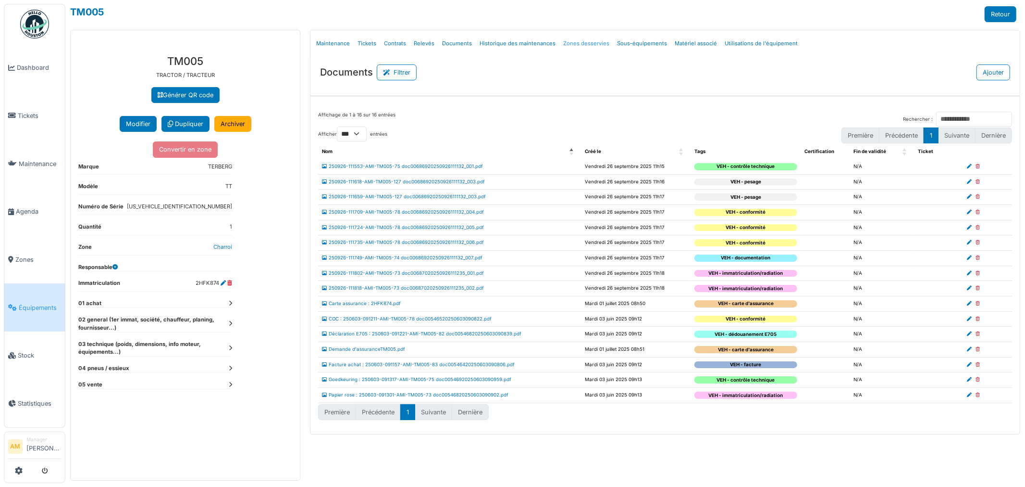
click at [978, 196] on icon at bounding box center [978, 196] width 4 height 5
select select "***"
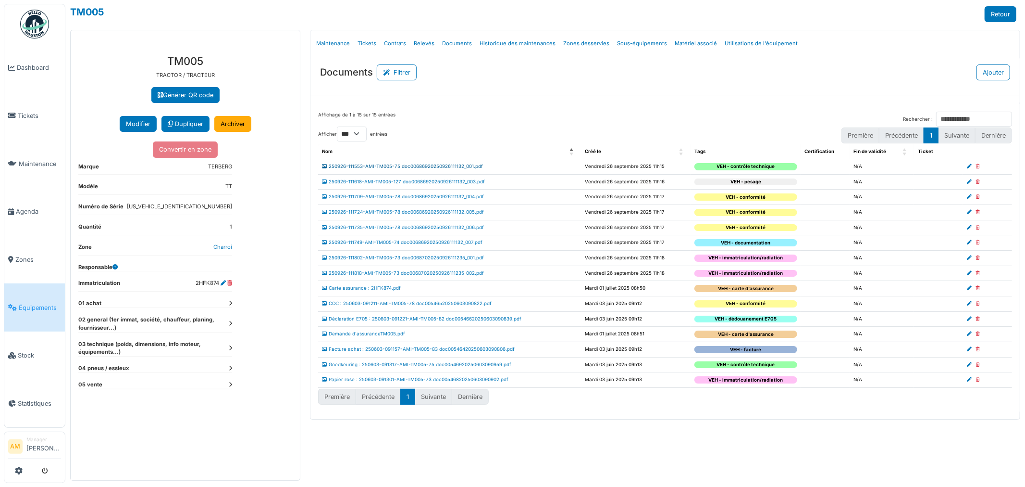
click at [462, 166] on link "250926-111553-AMI-TM005-75 doc00686920250926111132_001.pdf" at bounding box center [402, 165] width 161 height 5
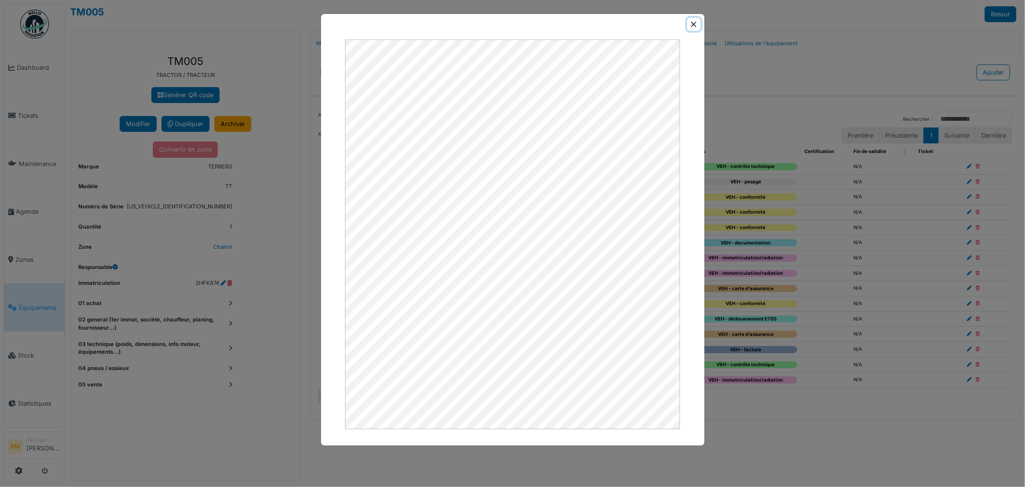
click at [694, 23] on button "Close" at bounding box center [693, 24] width 13 height 13
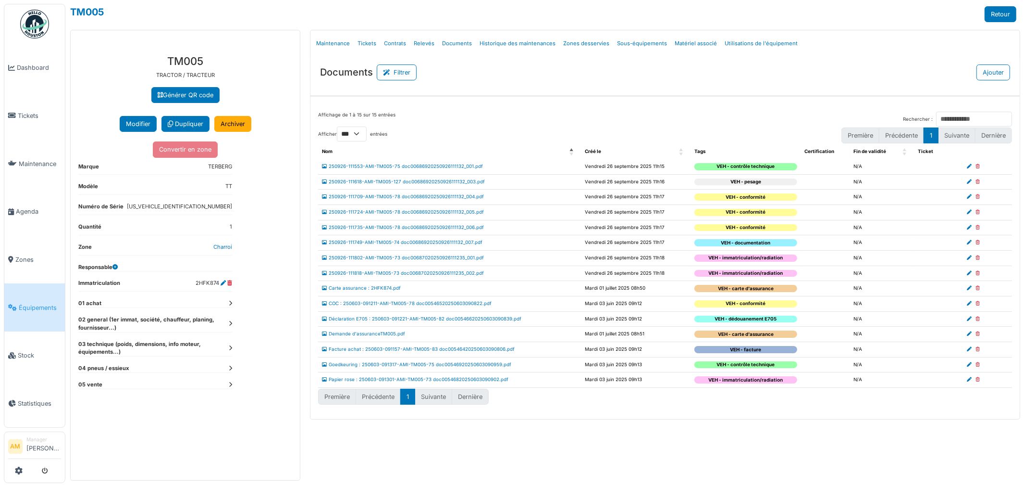
click at [231, 349] on icon at bounding box center [230, 347] width 3 height 5
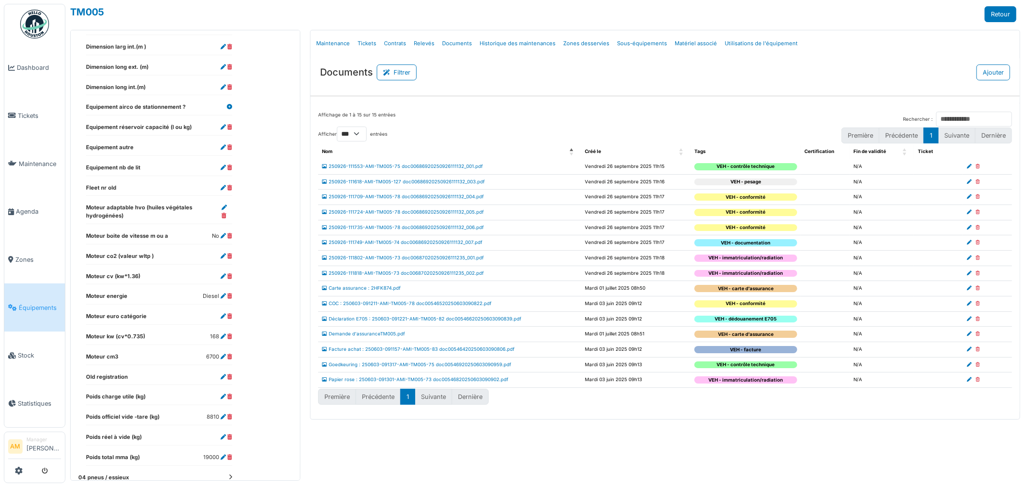
scroll to position [456, 0]
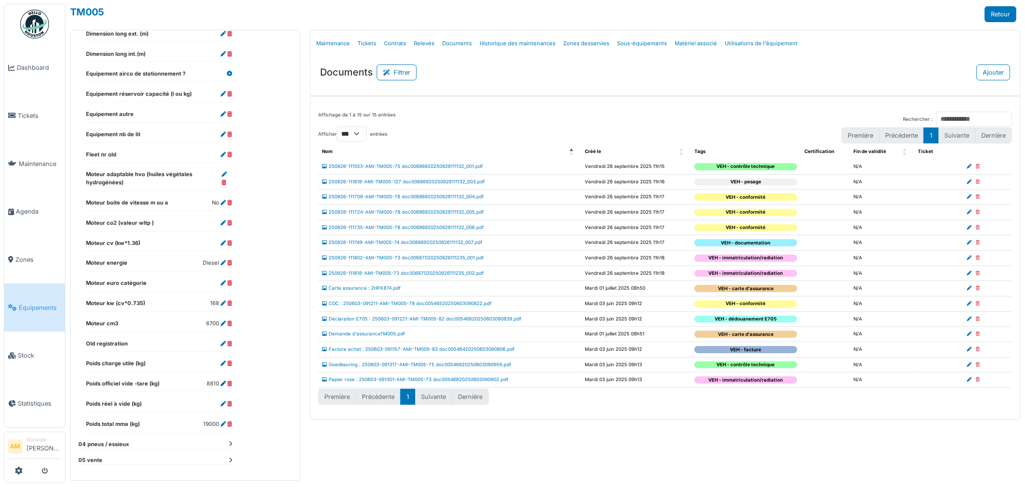
click at [224, 382] on icon at bounding box center [223, 383] width 5 height 5
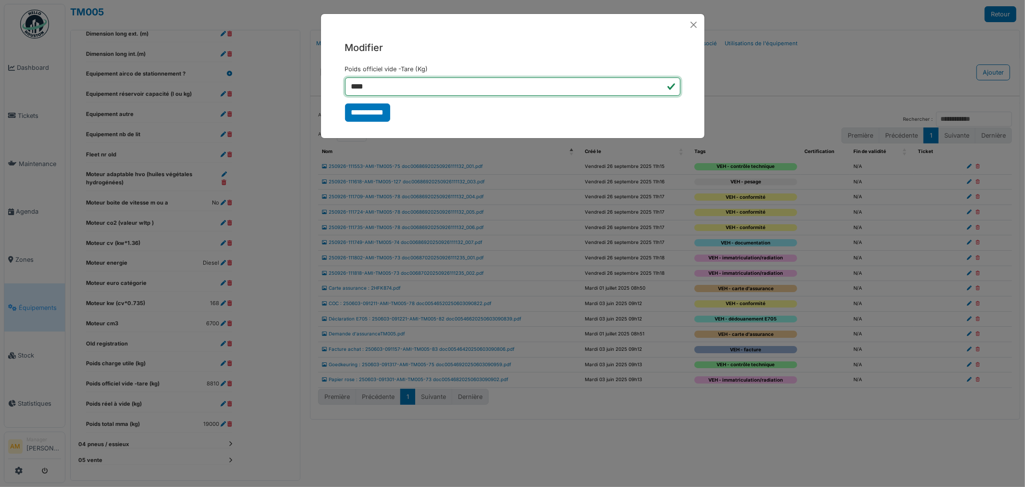
click at [405, 88] on input "****" at bounding box center [513, 86] width 336 height 18
drag, startPoint x: 404, startPoint y: 88, endPoint x: 376, endPoint y: 84, distance: 28.1
click at [376, 85] on input "****" at bounding box center [513, 86] width 336 height 18
type input "****"
click at [376, 109] on input "**********" at bounding box center [367, 112] width 45 height 18
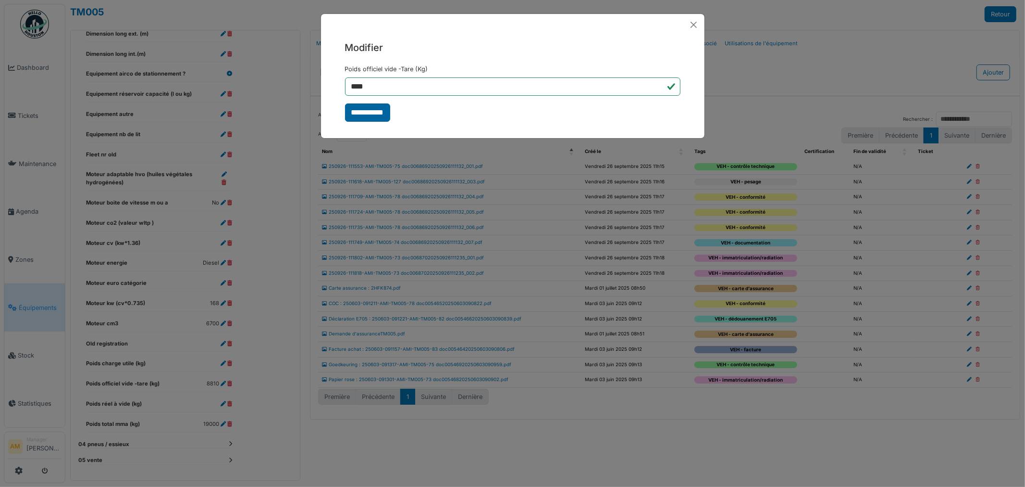
select select "***"
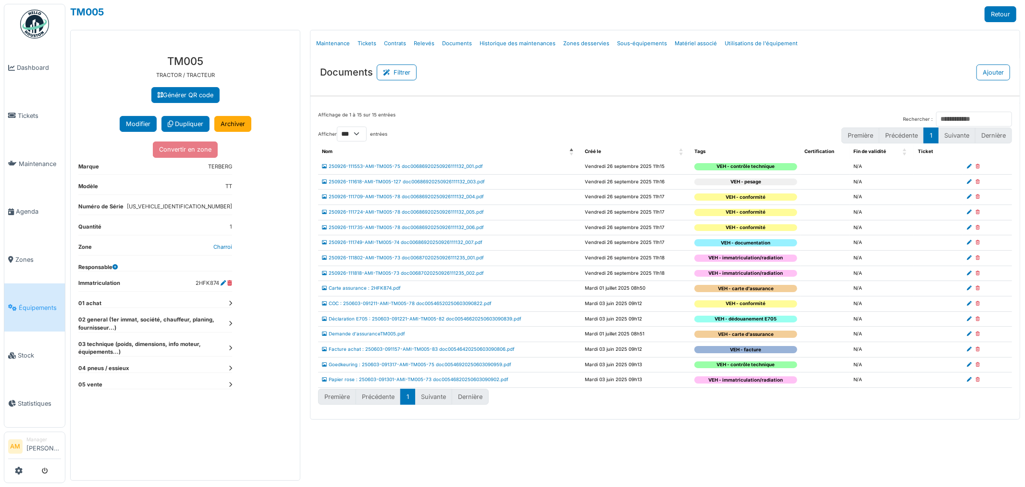
drag, startPoint x: 193, startPoint y: 286, endPoint x: 219, endPoint y: 287, distance: 25.6
click at [219, 287] on dl "Immatriculation 2HFK874" at bounding box center [155, 285] width 154 height 12
copy dd "2HFK874"
click at [56, 296] on link "Équipements" at bounding box center [34, 307] width 61 height 48
